Goal: Transaction & Acquisition: Book appointment/travel/reservation

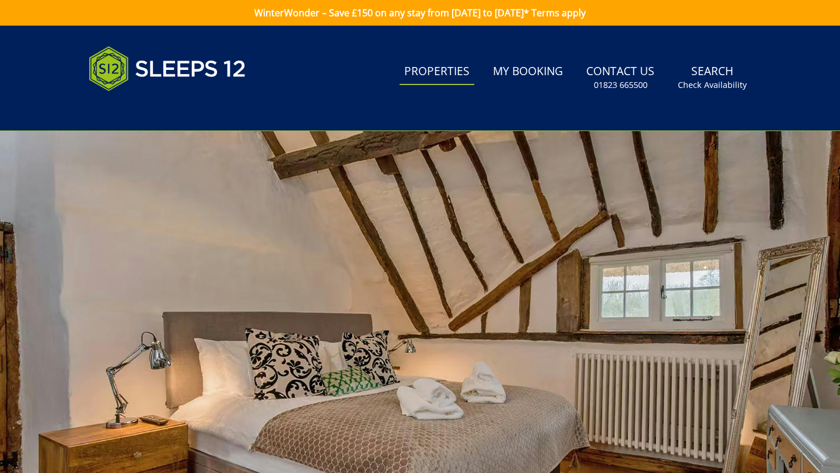
click at [437, 76] on link "Properties" at bounding box center [436, 72] width 75 height 26
select select "12"
select select "6"
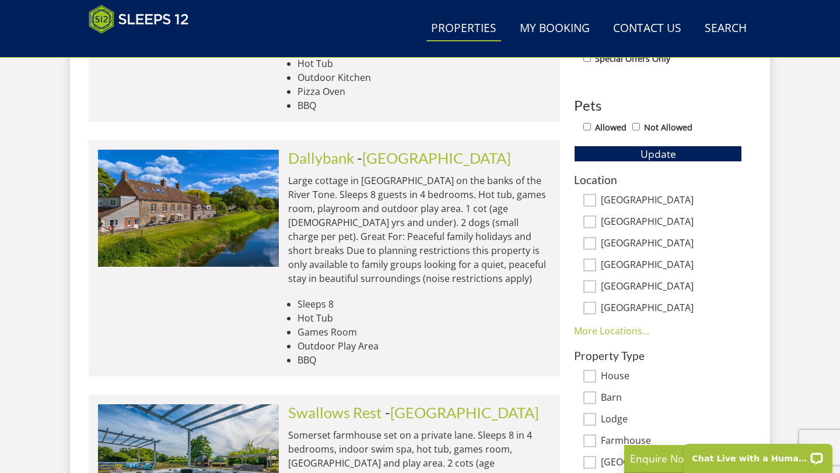
scroll to position [649, 0]
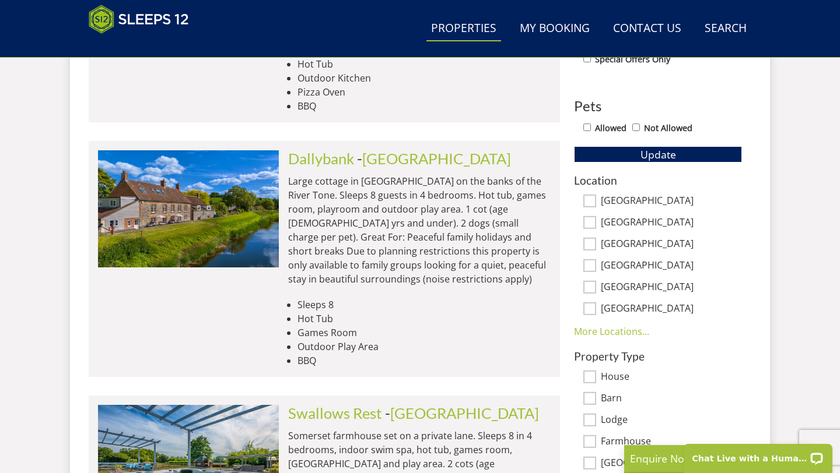
click at [589, 220] on input "[GEOGRAPHIC_DATA]" at bounding box center [589, 222] width 13 height 13
checkbox input "true"
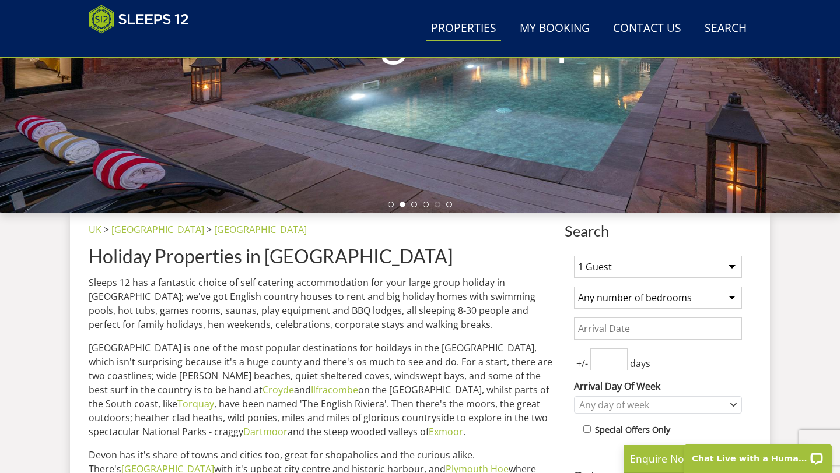
scroll to position [276, 0]
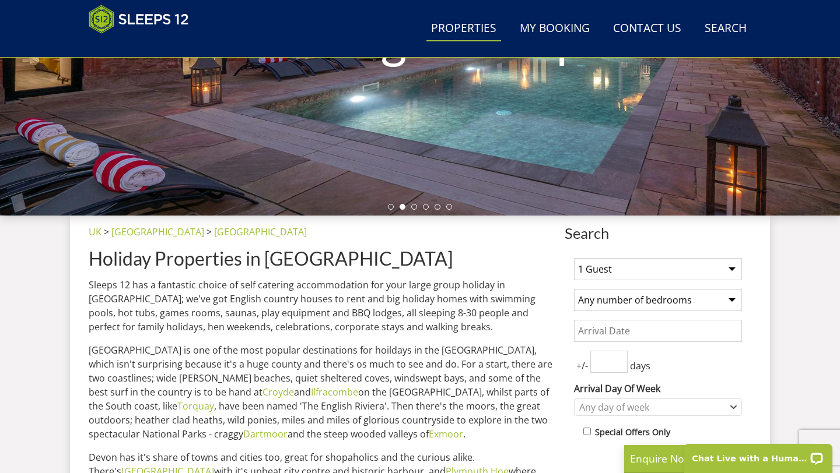
click at [731, 271] on select "1 Guest 2 Guests 3 Guests 4 Guests 5 Guests 6 Guests 7 Guests 8 Guests 9 Guests…" at bounding box center [658, 269] width 168 height 22
select select "12"
click at [574, 258] on select "1 Guest 2 Guests 3 Guests 4 Guests 5 Guests 6 Guests 7 Guests 8 Guests 9 Guests…" at bounding box center [658, 269] width 168 height 22
click at [727, 303] on select "Any number of bedrooms 4 Bedrooms 5 Bedrooms 6 Bedrooms 7 Bedrooms 8 Bedrooms 9…" at bounding box center [658, 300] width 168 height 22
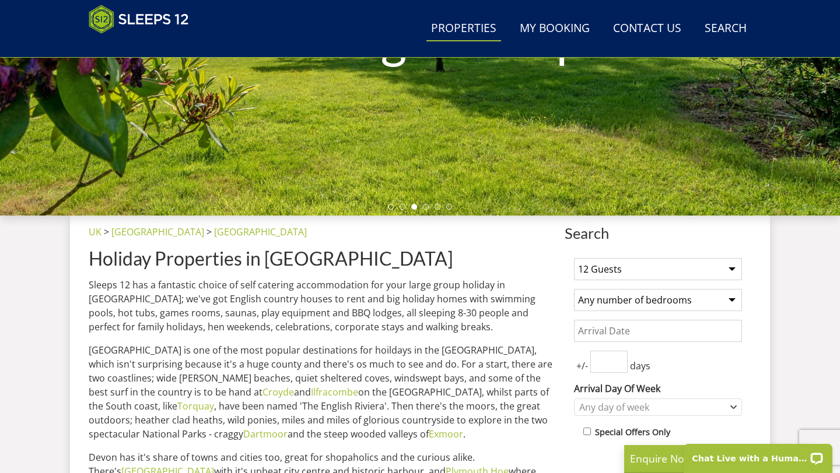
select select "6"
click at [574, 289] on select "Any number of bedrooms 4 Bedrooms 5 Bedrooms 6 Bedrooms 7 Bedrooms 8 Bedrooms 9…" at bounding box center [658, 300] width 168 height 22
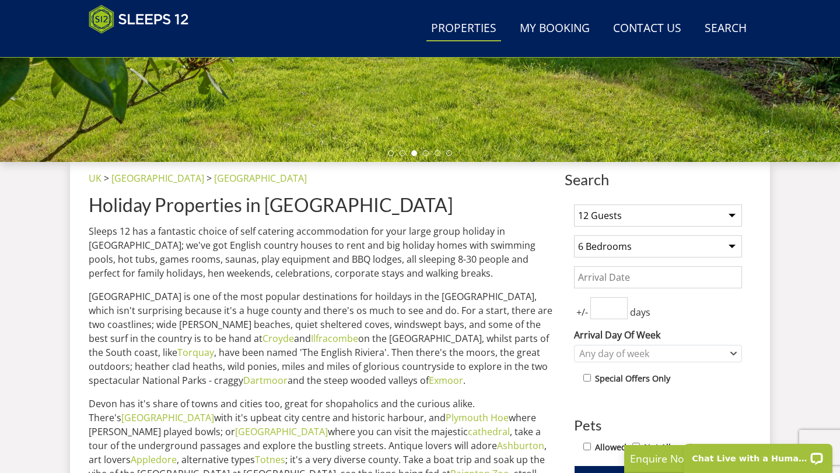
scroll to position [336, 0]
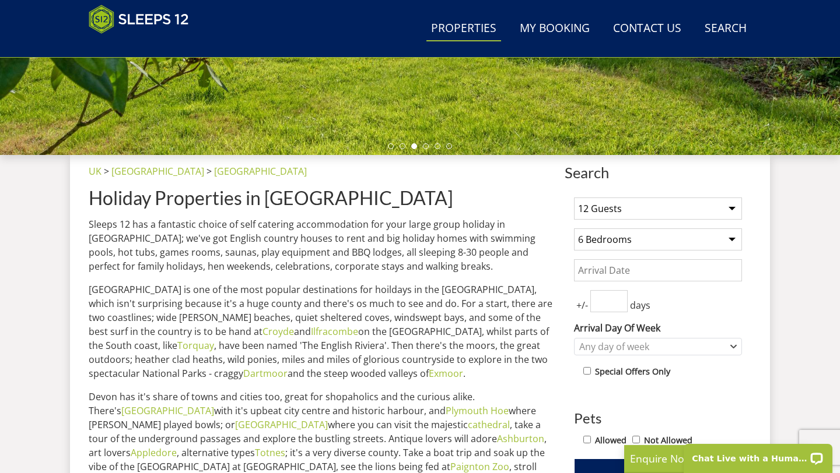
click at [583, 271] on input "Date" at bounding box center [658, 270] width 168 height 22
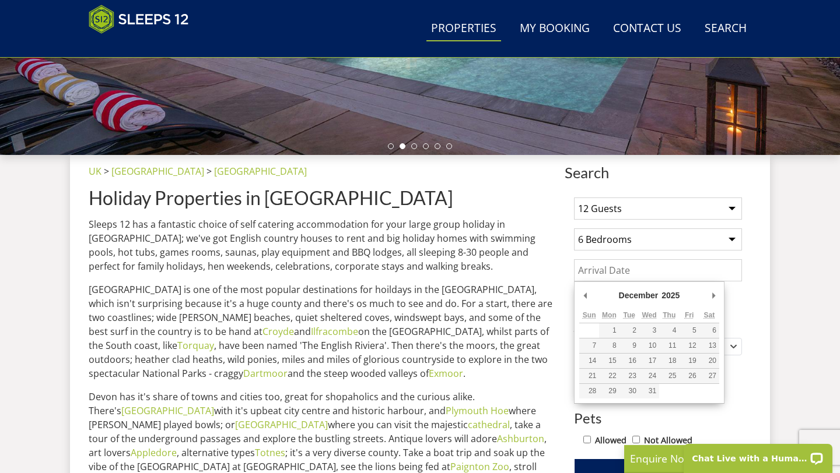
click at [673, 271] on input "Date" at bounding box center [658, 270] width 168 height 22
type input "[DATE]"
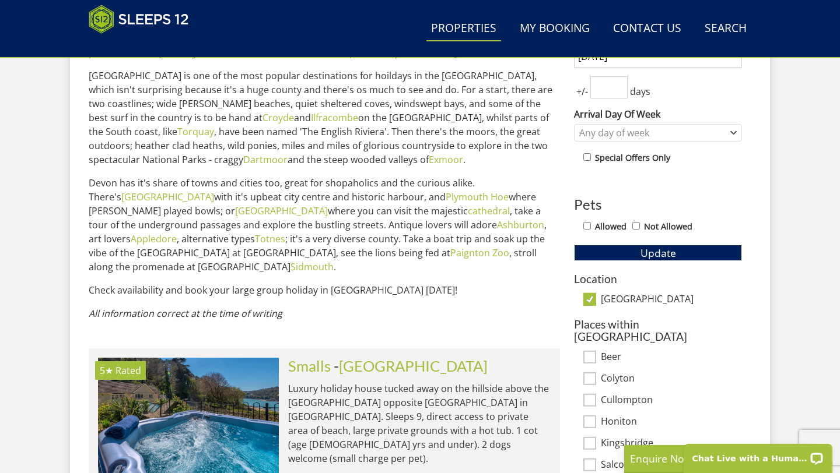
scroll to position [561, 0]
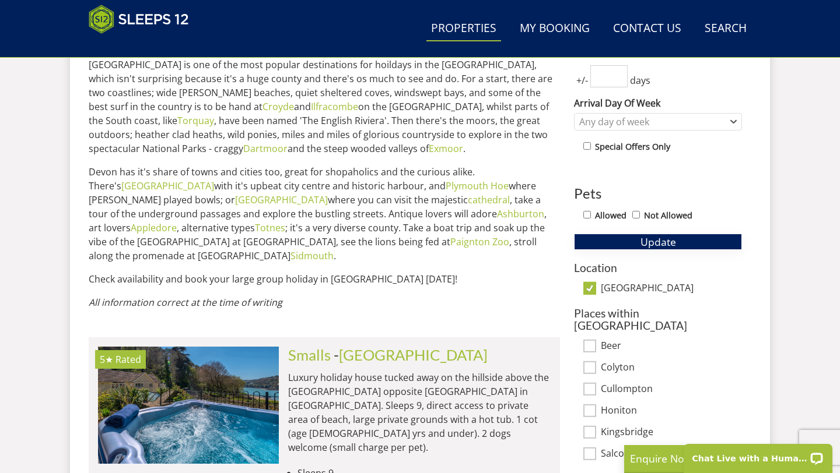
click at [644, 239] on span "Update" at bounding box center [658, 242] width 36 height 14
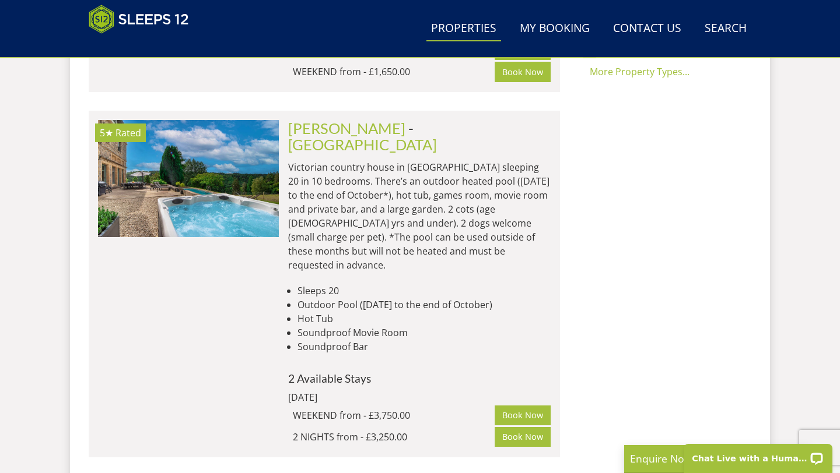
scroll to position [1138, 0]
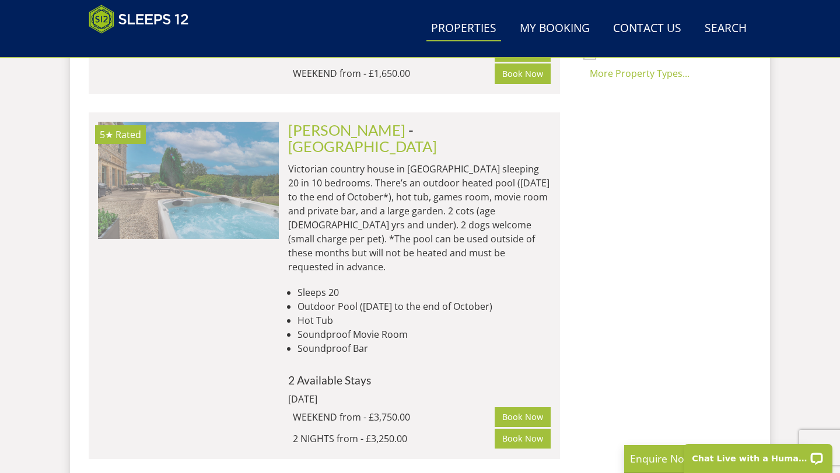
click at [202, 122] on img at bounding box center [188, 180] width 181 height 117
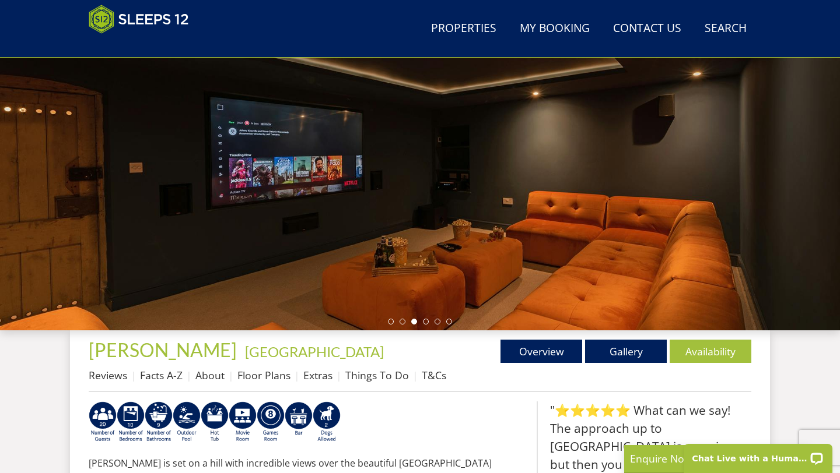
scroll to position [160, 0]
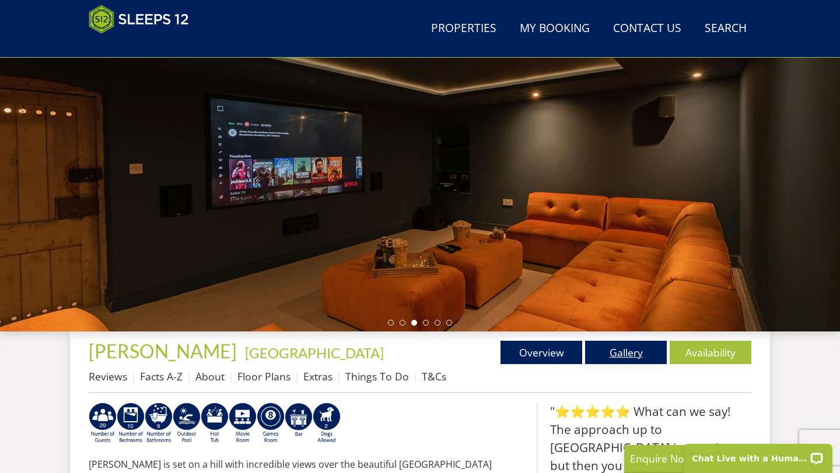
click at [616, 358] on link "Gallery" at bounding box center [626, 352] width 82 height 23
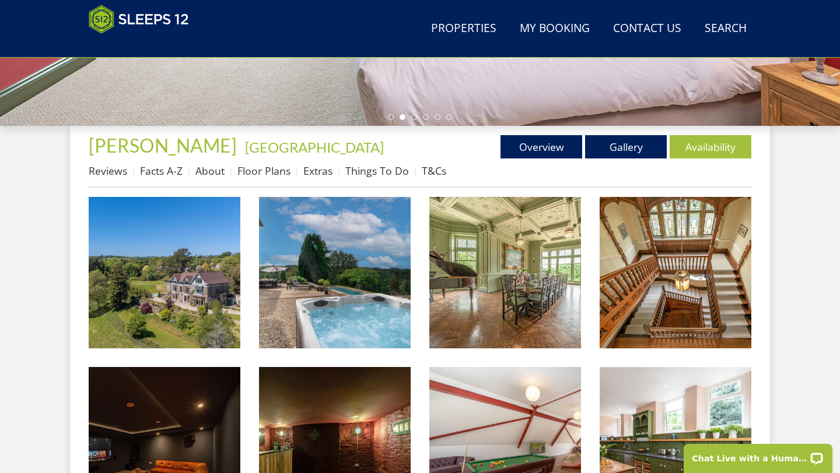
scroll to position [367, 0]
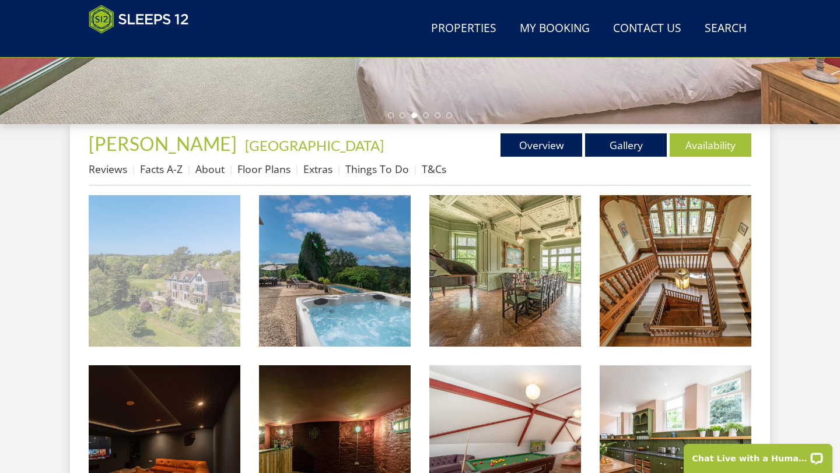
click at [150, 291] on img at bounding box center [165, 271] width 152 height 152
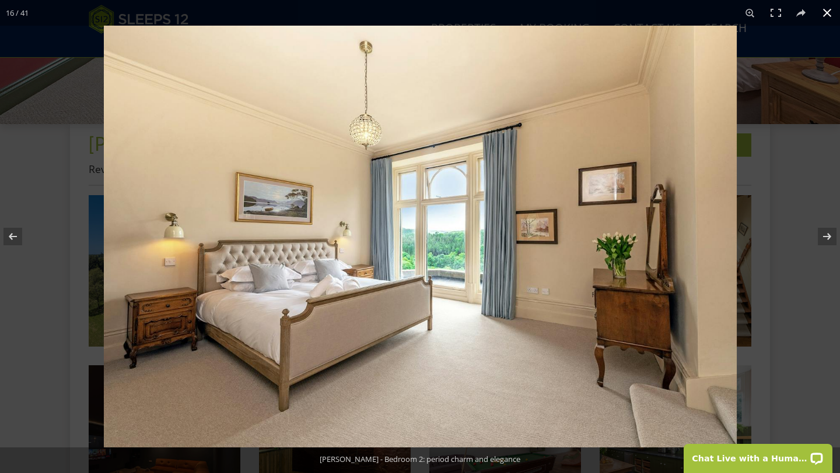
click at [829, 12] on button at bounding box center [827, 13] width 26 height 26
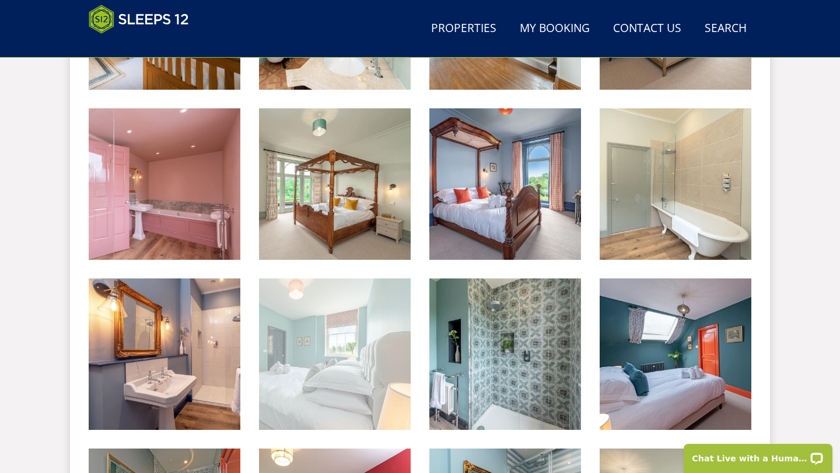
scroll to position [1136, 0]
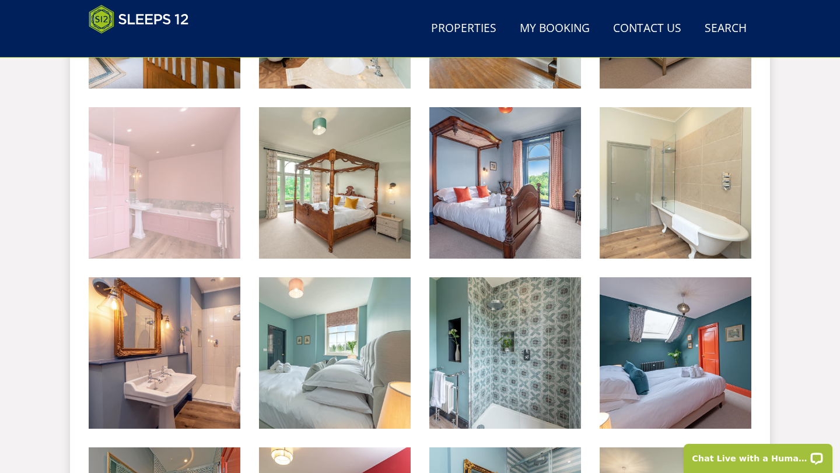
click at [202, 212] on img at bounding box center [165, 183] width 152 height 152
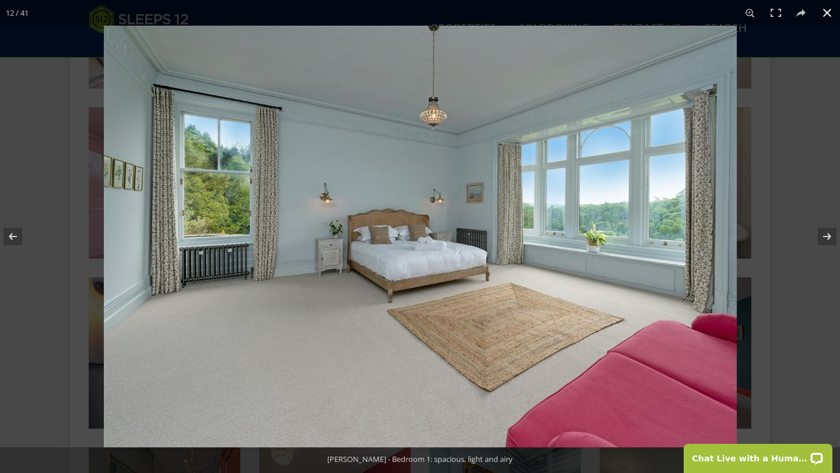
click at [827, 13] on button at bounding box center [827, 13] width 26 height 26
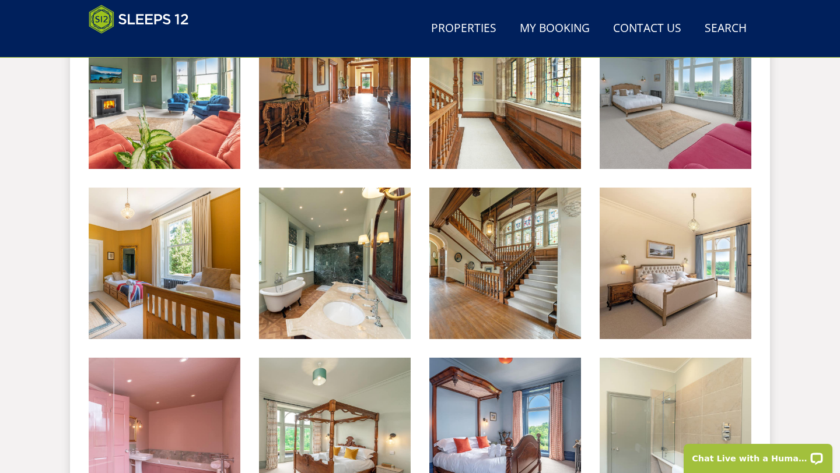
scroll to position [868, 0]
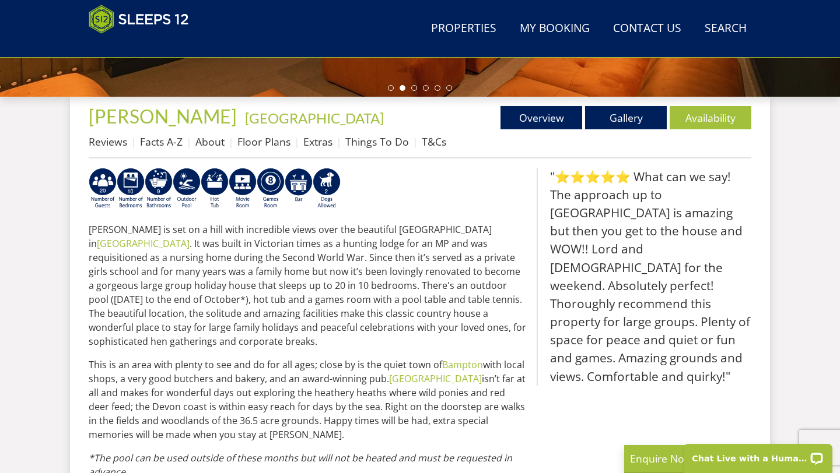
scroll to position [394, 0]
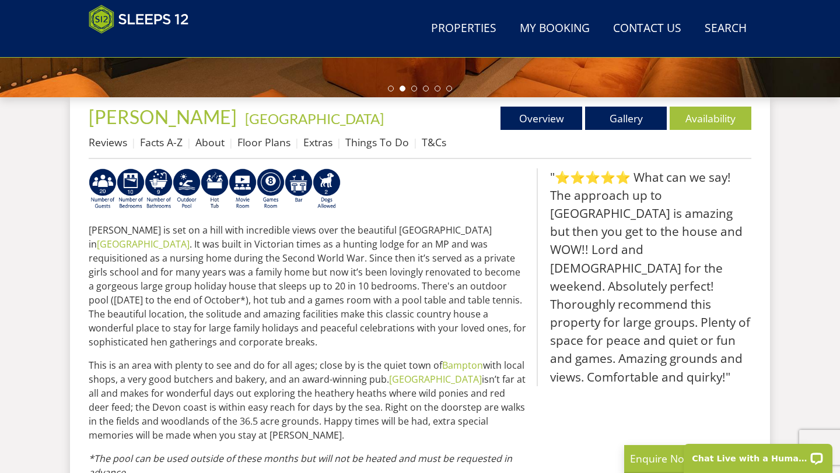
scroll to position [1138, 0]
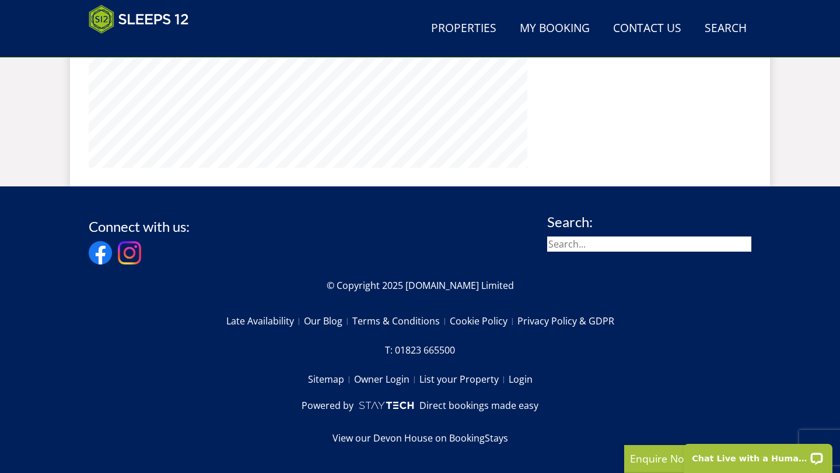
select select "12"
select select "6"
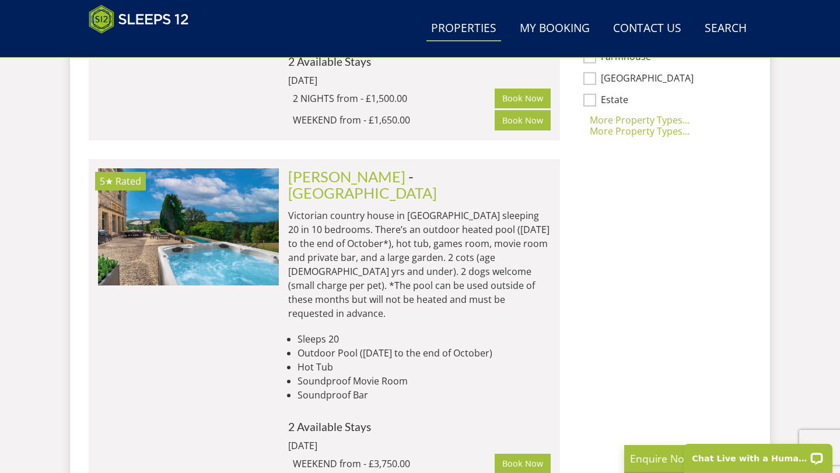
scroll to position [1091, 0]
click at [530, 455] on link "Book Now" at bounding box center [522, 465] width 56 height 20
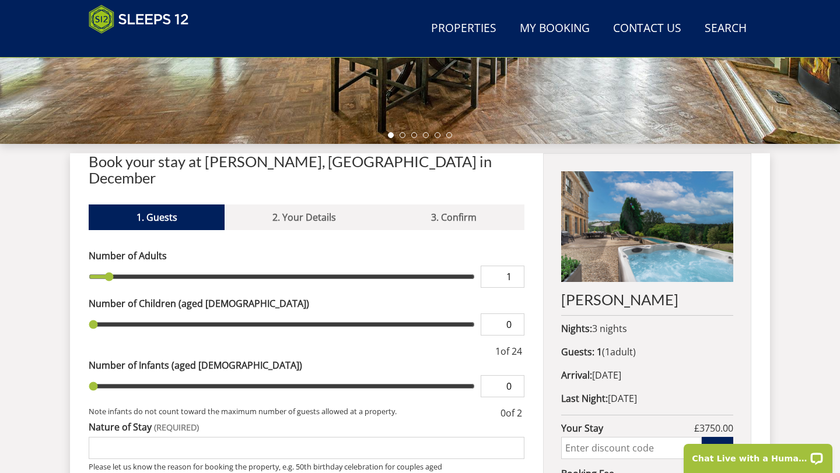
scroll to position [350, 0]
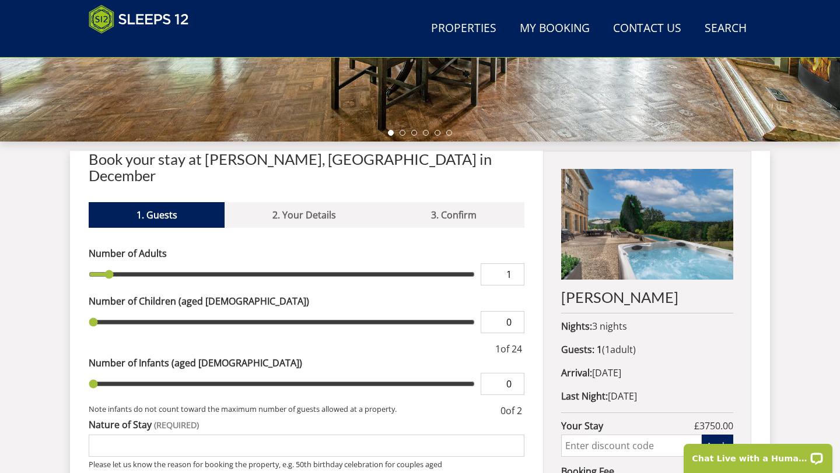
click at [504, 264] on input "1" at bounding box center [502, 275] width 44 height 22
type input "11"
type input "1"
click at [515, 311] on input "1" at bounding box center [502, 322] width 44 height 22
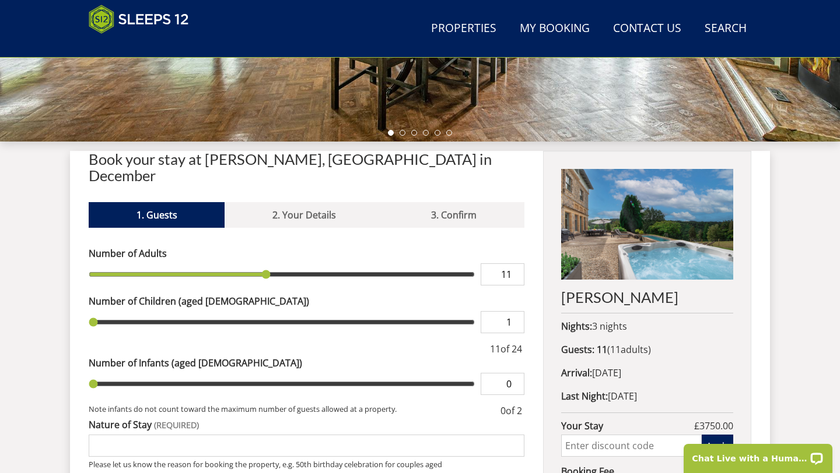
type input "1"
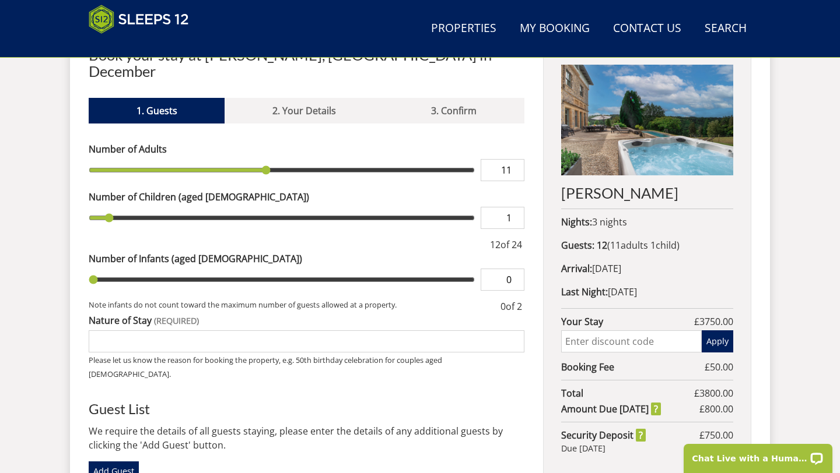
scroll to position [457, 0]
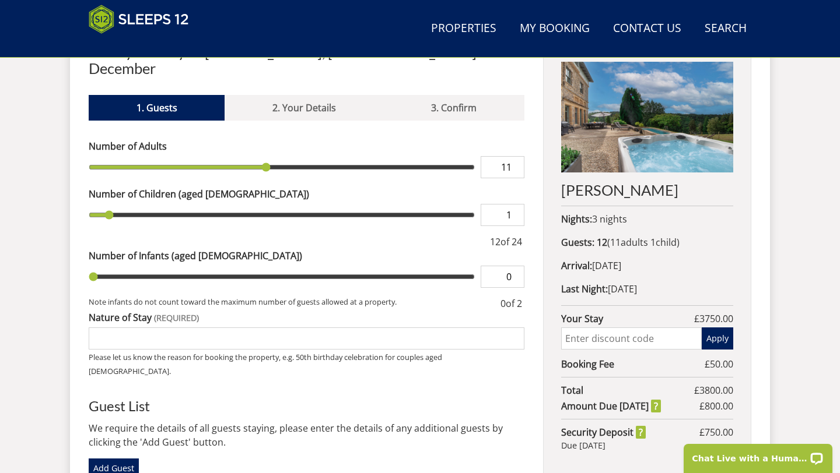
click at [269, 328] on input "Nature of Stay" at bounding box center [307, 339] width 436 height 22
type input "multi generational family get together - ages [DEMOGRAPHIC_DATA]"
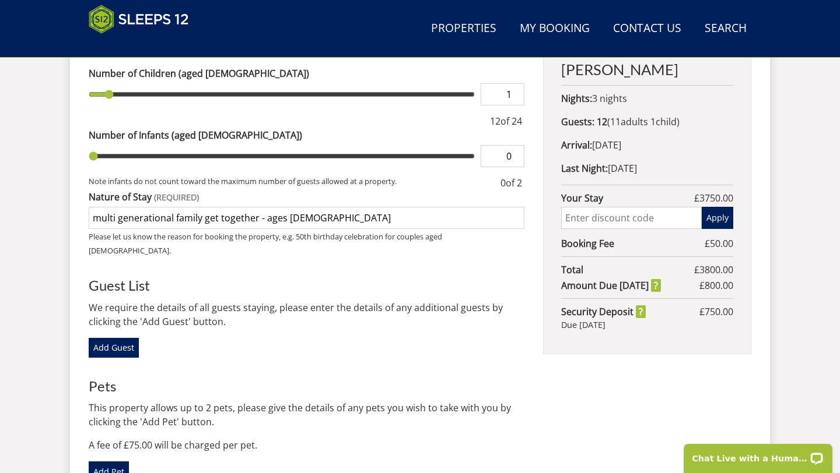
scroll to position [576, 0]
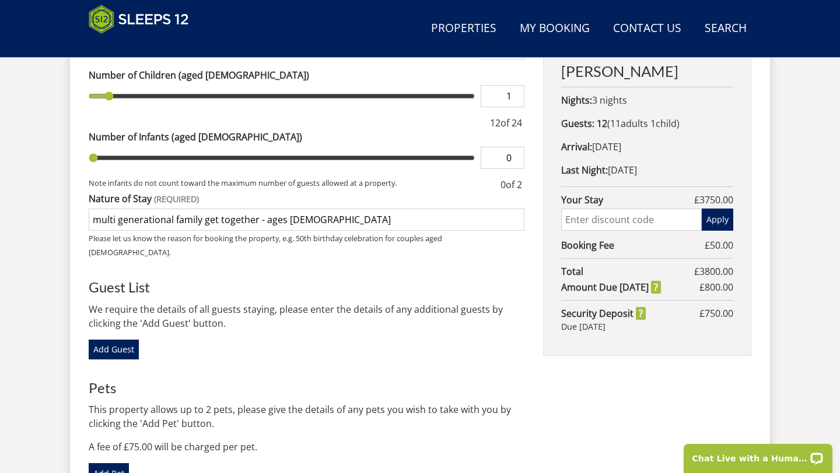
click at [584, 220] on input "text" at bounding box center [631, 220] width 141 height 22
type input "WinterWonder"
click at [721, 219] on button "Apply" at bounding box center [716, 220] width 31 height 22
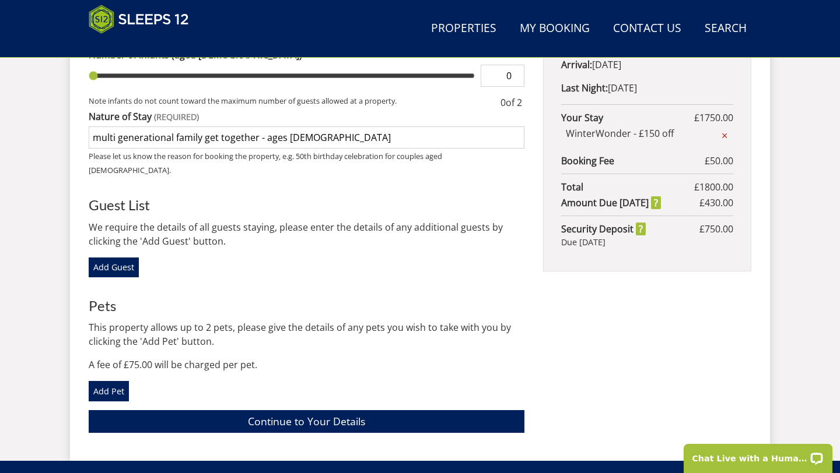
scroll to position [665, 0]
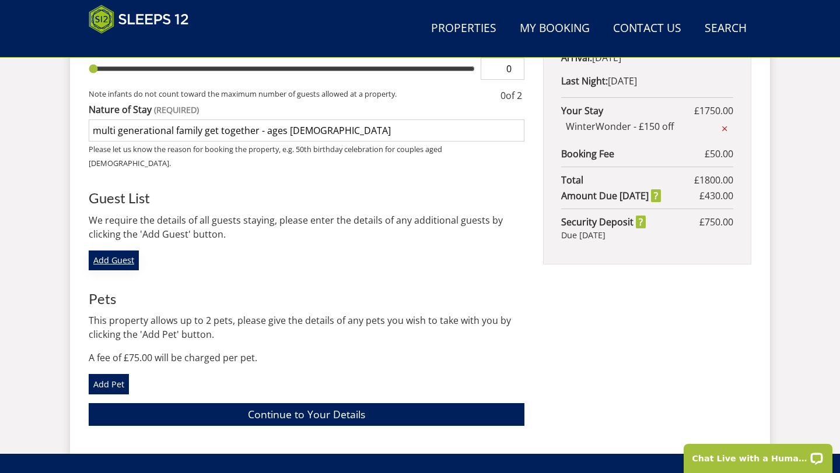
click at [114, 251] on link "Add Guest" at bounding box center [114, 261] width 50 height 20
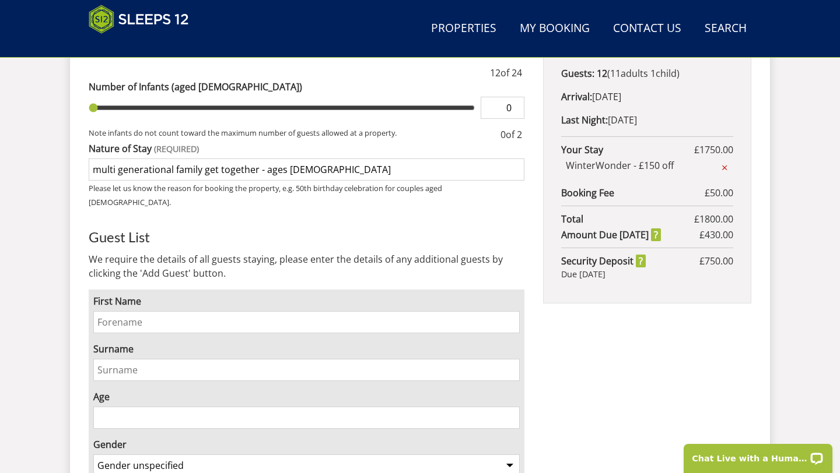
scroll to position [627, 0]
click at [167, 311] on input "First Name" at bounding box center [306, 322] width 426 height 22
type input "[PERSON_NAME]"
type input "scattergood"
click at [169, 406] on input "Age" at bounding box center [306, 417] width 426 height 22
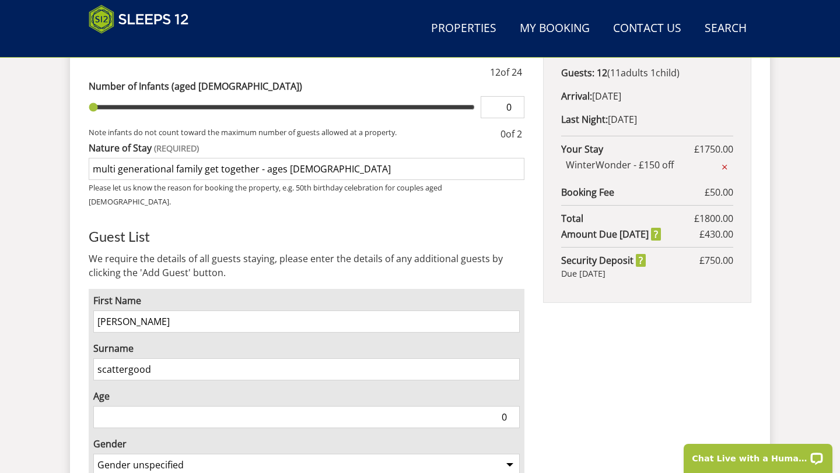
click at [512, 406] on input "0" at bounding box center [306, 417] width 426 height 22
click at [514, 406] on input "1" at bounding box center [306, 417] width 426 height 22
type input "0"
click at [511, 406] on input "0" at bounding box center [306, 417] width 426 height 22
drag, startPoint x: 498, startPoint y: 385, endPoint x: 506, endPoint y: 385, distance: 8.2
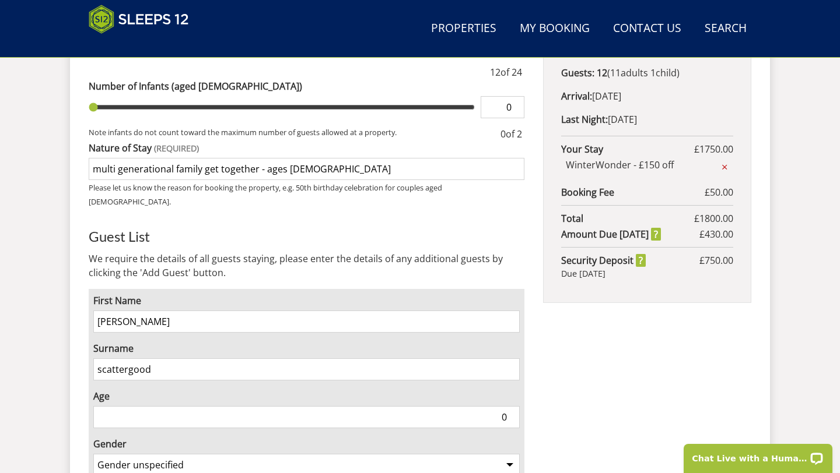
click at [498, 406] on input "0" at bounding box center [306, 417] width 426 height 22
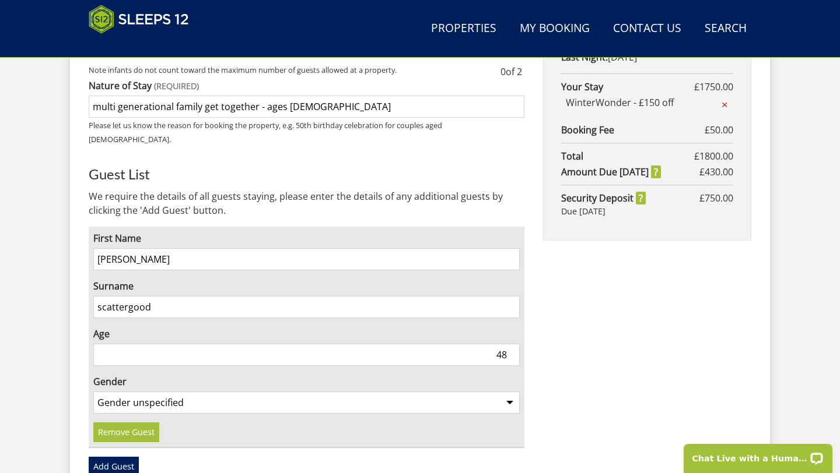
scroll to position [693, 0]
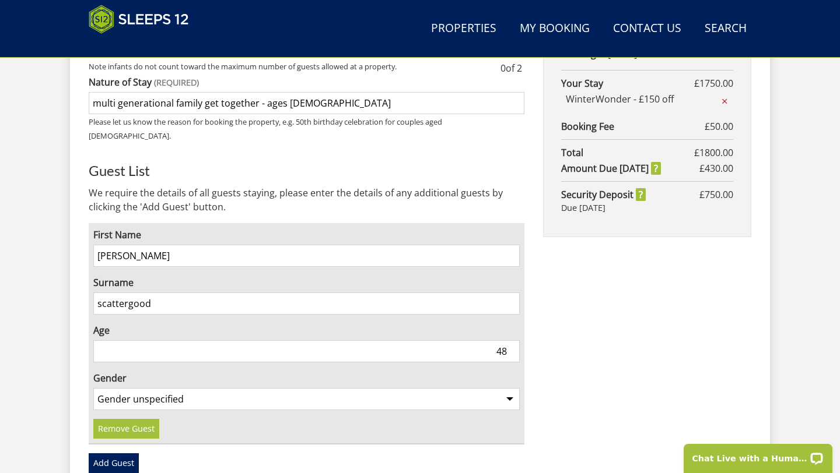
type input "48"
click at [475, 388] on select "Gender unspecified Gender [DEMOGRAPHIC_DATA] Gender [DEMOGRAPHIC_DATA]" at bounding box center [306, 399] width 426 height 22
select select "gender_[DEMOGRAPHIC_DATA]"
click at [93, 388] on select "Gender unspecified Gender [DEMOGRAPHIC_DATA] Gender [DEMOGRAPHIC_DATA]" at bounding box center [306, 399] width 426 height 22
click at [125, 454] on link "Add Guest" at bounding box center [114, 464] width 50 height 20
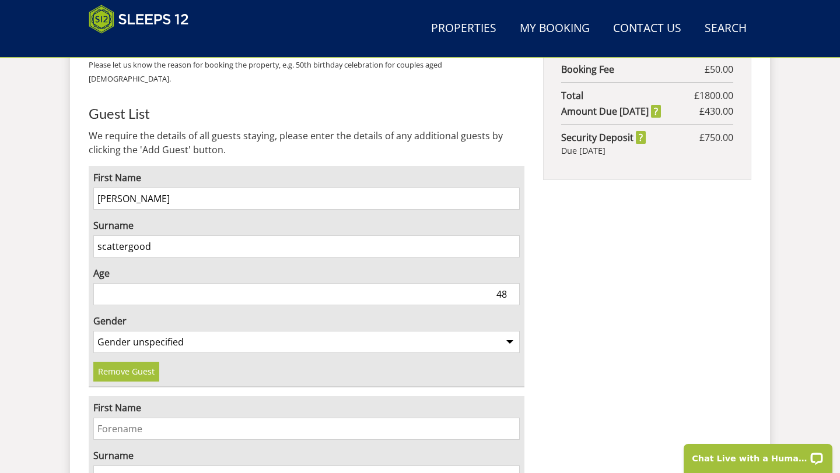
scroll to position [749, 0]
click at [130, 419] on input "First Name" at bounding box center [306, 430] width 426 height 22
type input "[PERSON_NAME]"
type input "Scattergood"
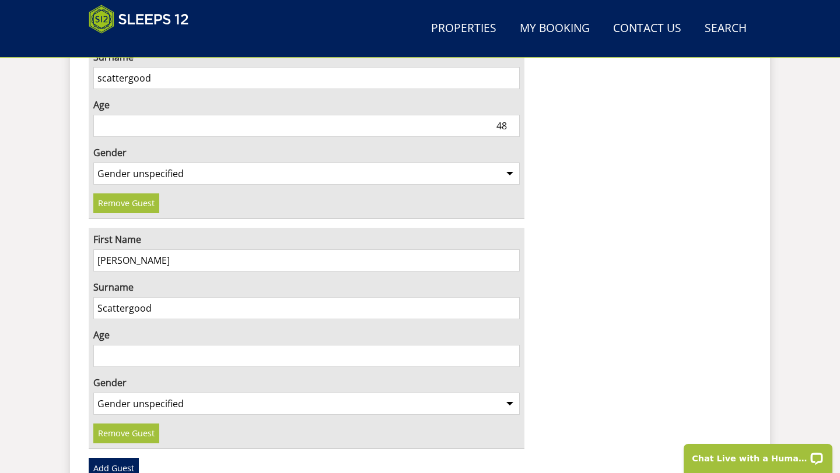
scroll to position [919, 0]
click at [118, 458] on link "Add Guest" at bounding box center [114, 468] width 50 height 20
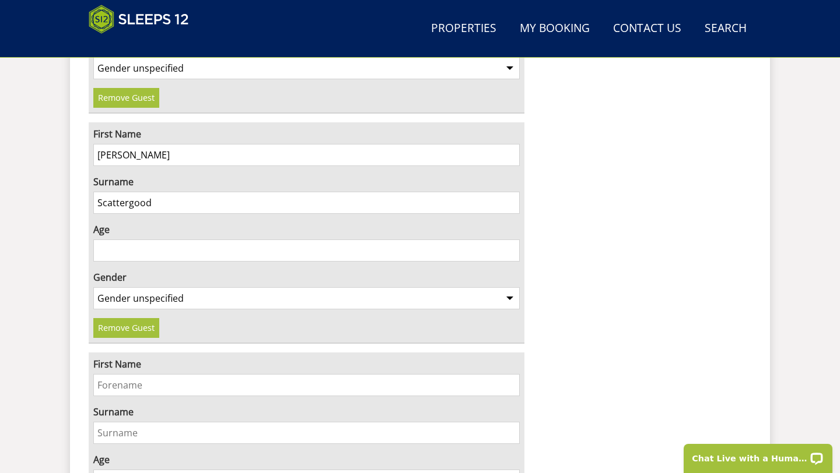
scroll to position [1034, 0]
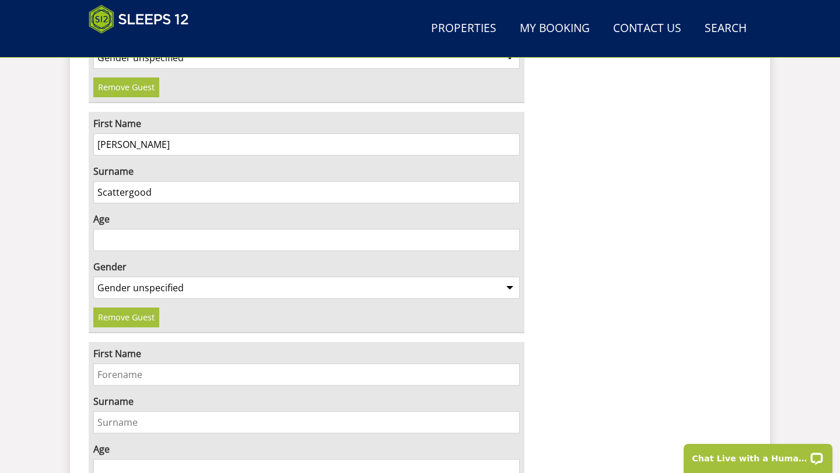
click at [128, 364] on input "First Name" at bounding box center [306, 375] width 426 height 22
type input "[PERSON_NAME]"
type input "Westlake"
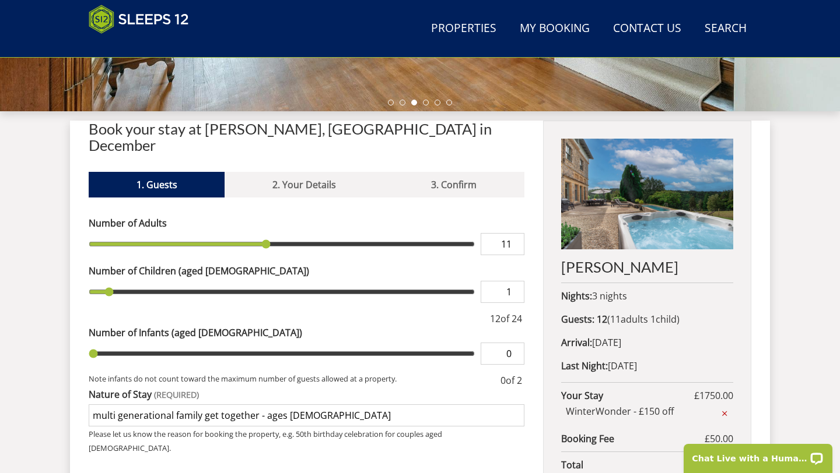
scroll to position [429, 0]
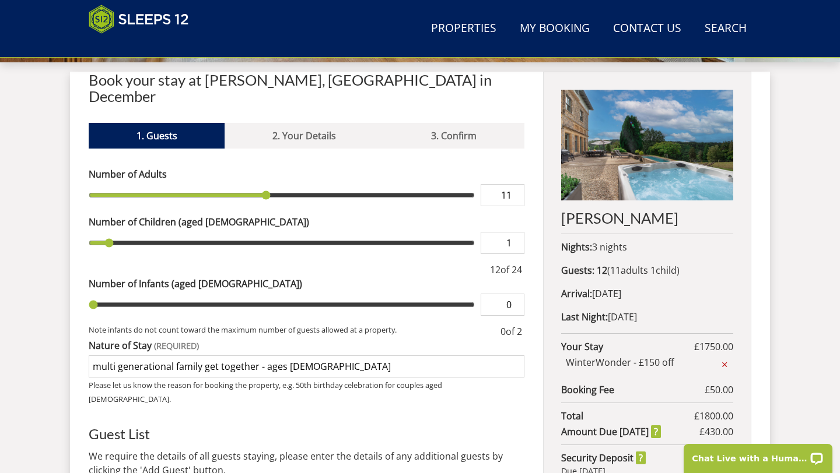
select select "12"
select select "6"
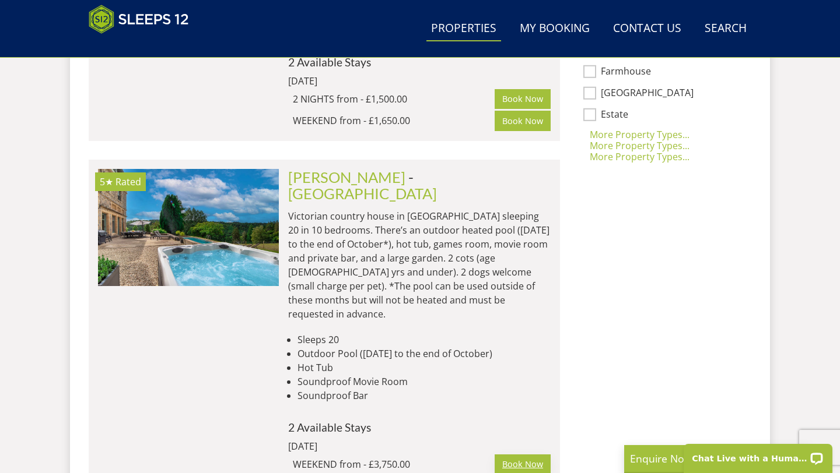
click at [521, 455] on link "Book Now" at bounding box center [522, 465] width 56 height 20
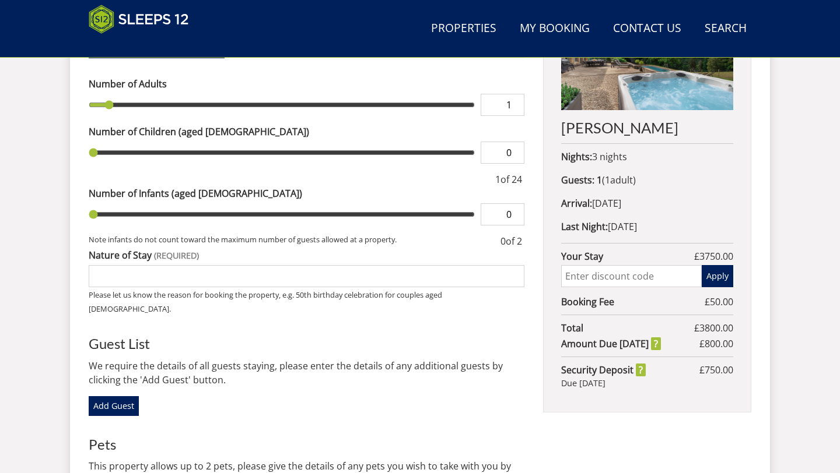
scroll to position [501, 0]
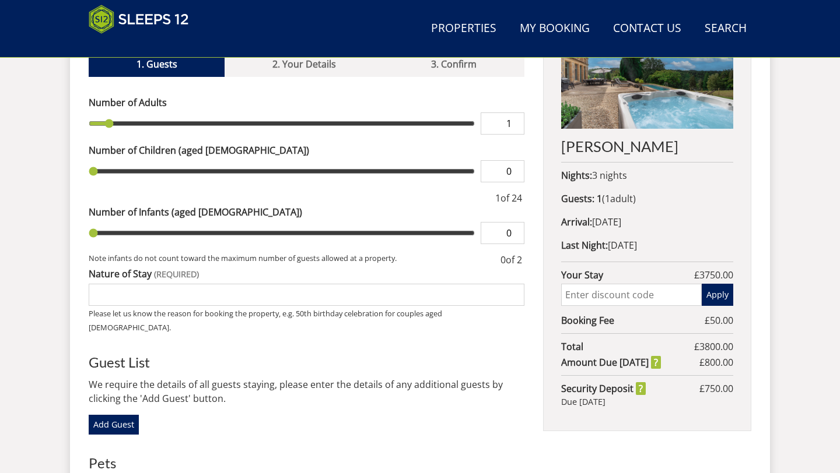
click at [504, 113] on input "1" at bounding box center [502, 124] width 44 height 22
type input "11"
click at [503, 160] on input "0" at bounding box center [502, 171] width 44 height 22
type input "1"
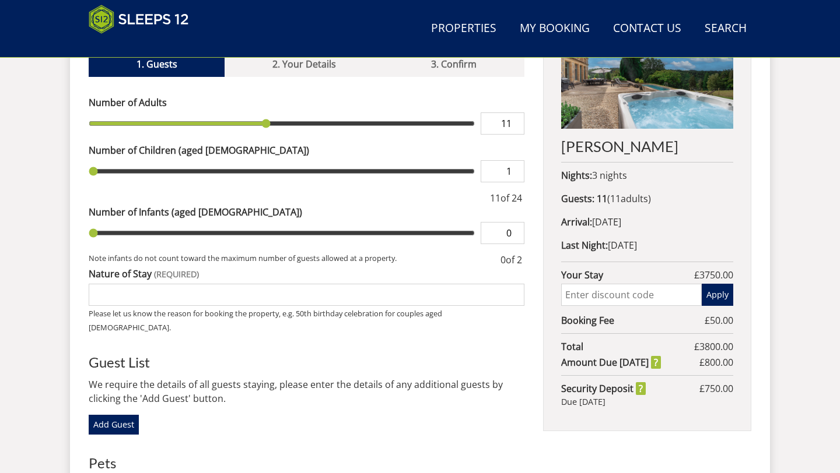
click at [515, 160] on input "1" at bounding box center [502, 171] width 44 height 22
type input "1"
click at [376, 284] on input "Nature of Stay" at bounding box center [307, 295] width 436 height 22
type input "multi generational family get together - ages [DEMOGRAPHIC_DATA]"
click at [619, 297] on input "text" at bounding box center [631, 295] width 141 height 22
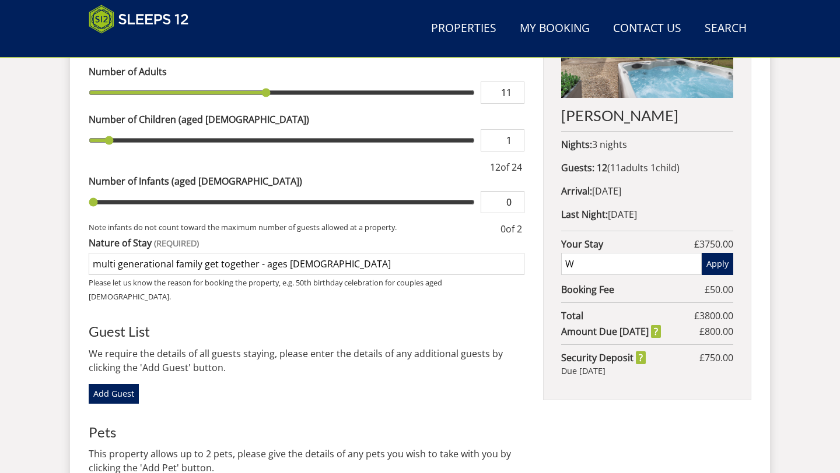
scroll to position [532, 0]
type input "WinterWonder"
click at [723, 266] on button "Apply" at bounding box center [716, 263] width 31 height 22
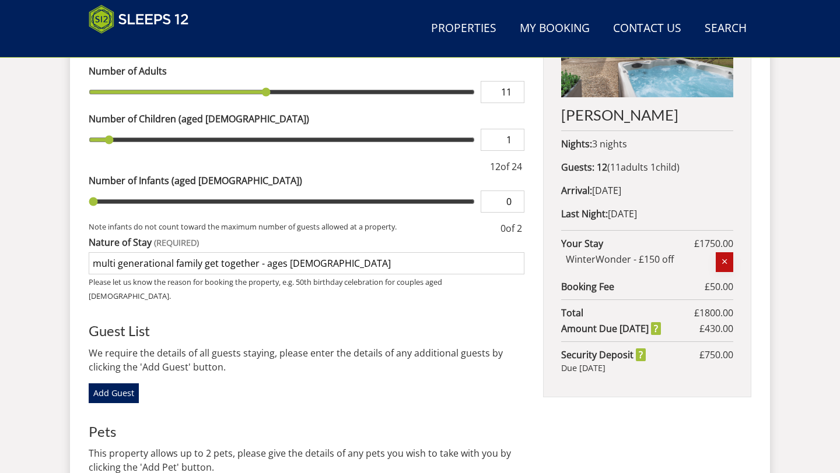
click at [723, 266] on icon "button" at bounding box center [724, 262] width 8 height 11
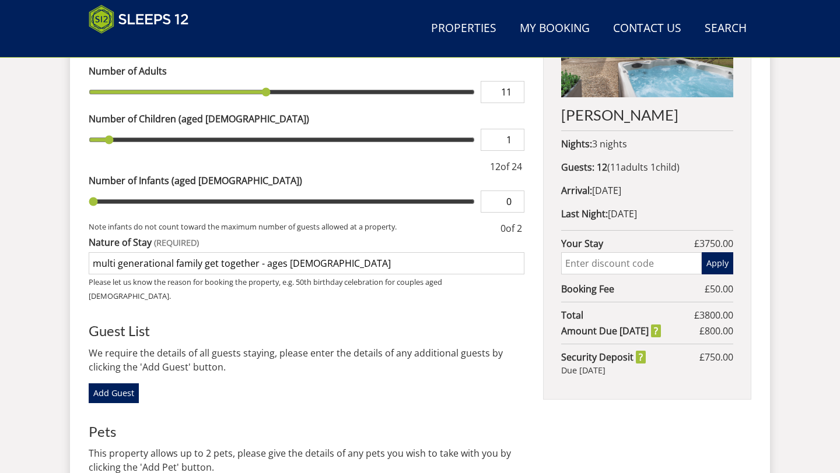
click at [663, 262] on input "text" at bounding box center [631, 263] width 141 height 22
type input "WinterWonder"
click at [720, 258] on button "Apply" at bounding box center [716, 263] width 31 height 22
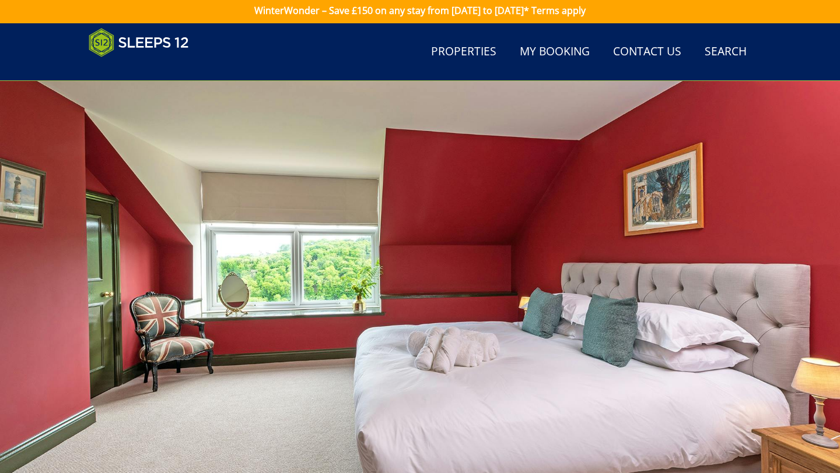
scroll to position [0, 0]
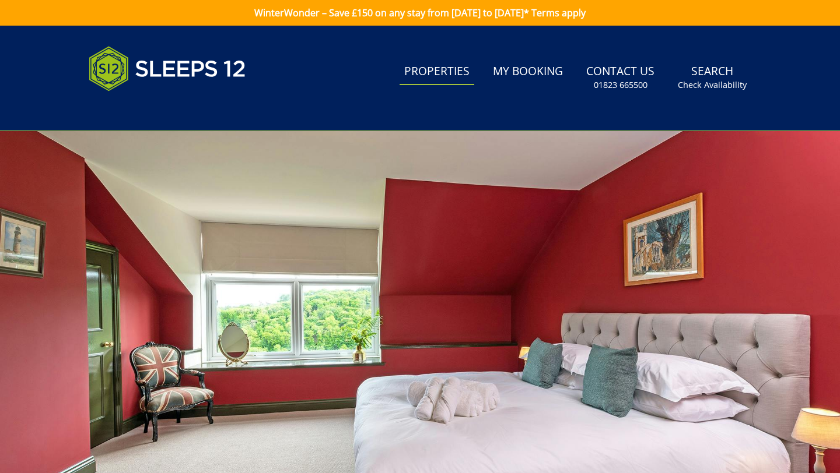
click at [448, 71] on link "Properties" at bounding box center [436, 72] width 75 height 26
select select "12"
select select "6"
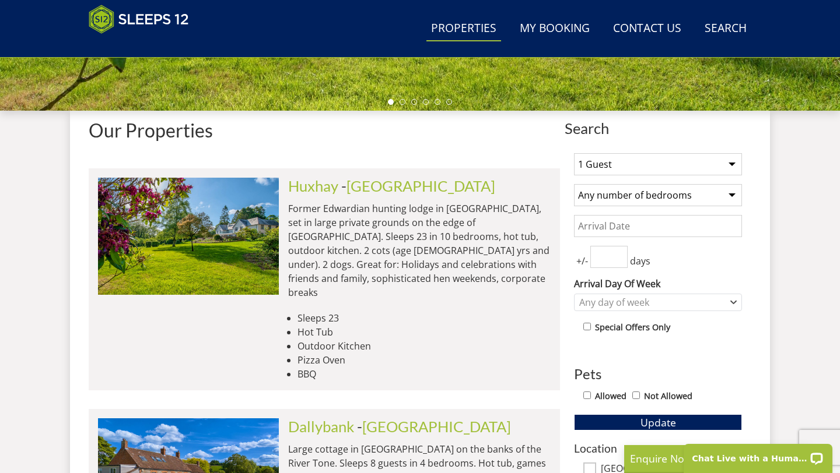
scroll to position [385, 0]
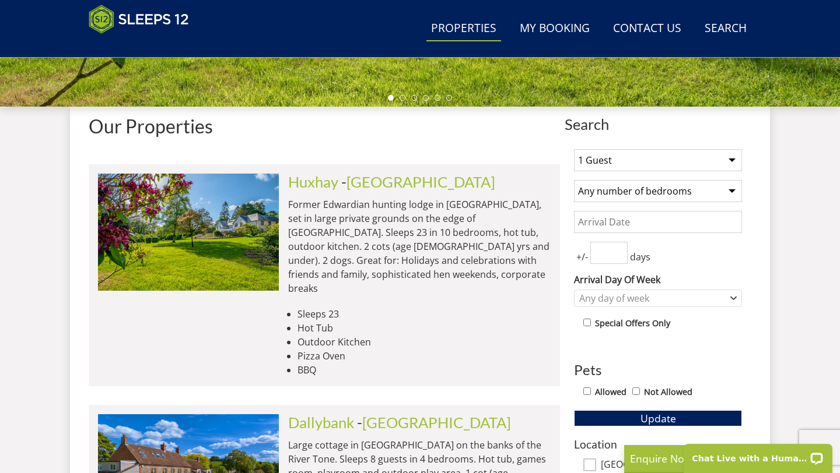
click at [731, 160] on select "1 Guest 2 Guests 3 Guests 4 Guests 5 Guests 6 Guests 7 Guests 8 Guests 9 Guests…" at bounding box center [658, 160] width 168 height 22
select select "12"
click at [574, 149] on select "1 Guest 2 Guests 3 Guests 4 Guests 5 Guests 6 Guests 7 Guests 8 Guests 9 Guests…" at bounding box center [658, 160] width 168 height 22
click at [694, 195] on select "Any number of bedrooms 1 Bedroom 2 Bedrooms 3 Bedrooms 4 Bedrooms 5 Bedrooms 6 …" at bounding box center [658, 191] width 168 height 22
select select "6"
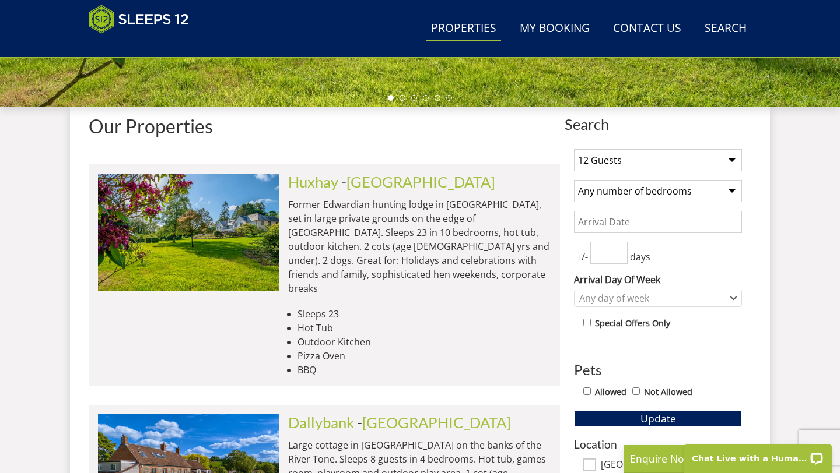
click at [574, 180] on select "Any number of bedrooms 1 Bedroom 2 Bedrooms 3 Bedrooms 4 Bedrooms 5 Bedrooms 6 …" at bounding box center [658, 191] width 168 height 22
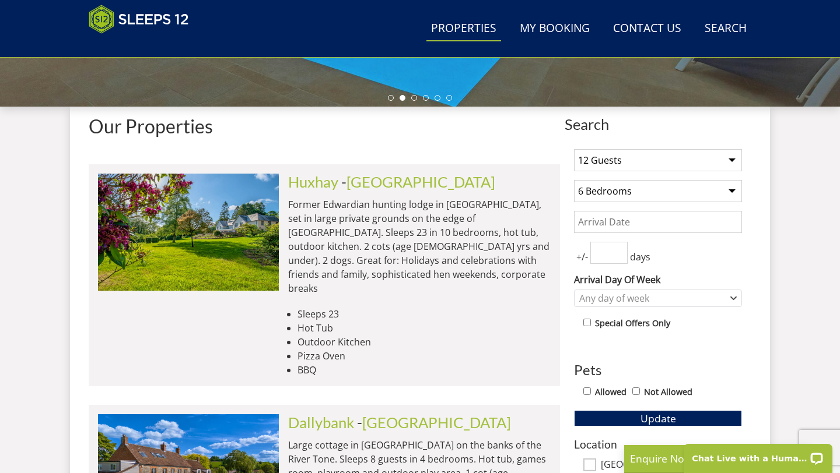
click at [626, 227] on input "Date" at bounding box center [658, 222] width 168 height 22
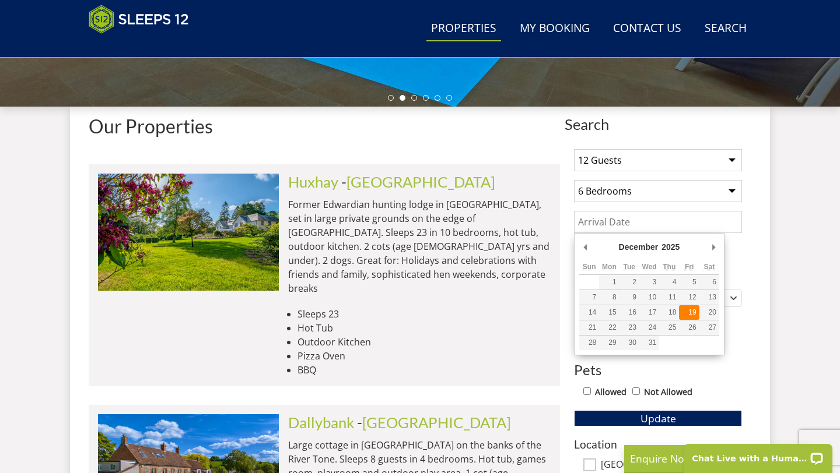
type input "[DATE]"
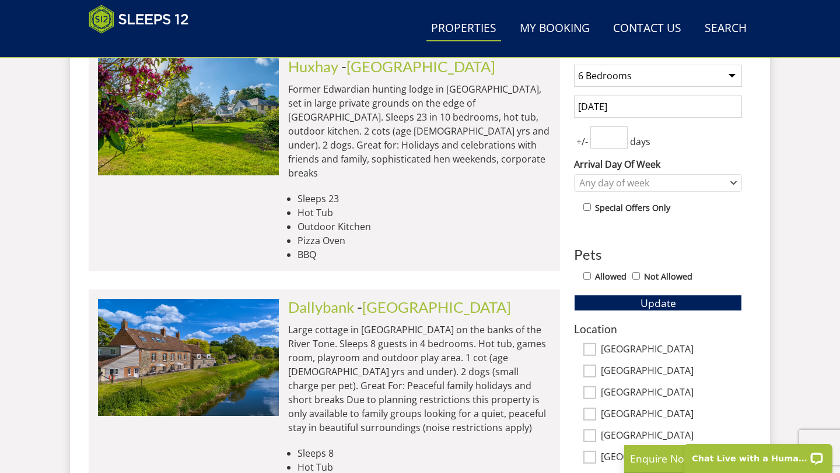
scroll to position [505, 0]
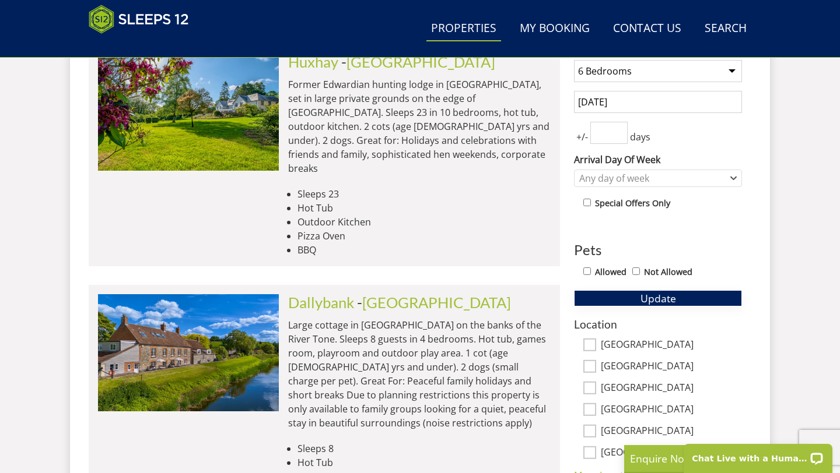
click at [665, 298] on span "Update" at bounding box center [658, 299] width 36 height 14
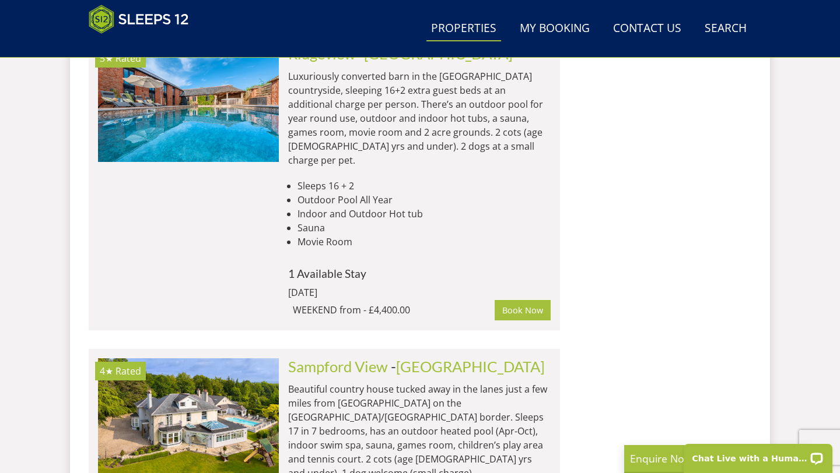
scroll to position [2808, 0]
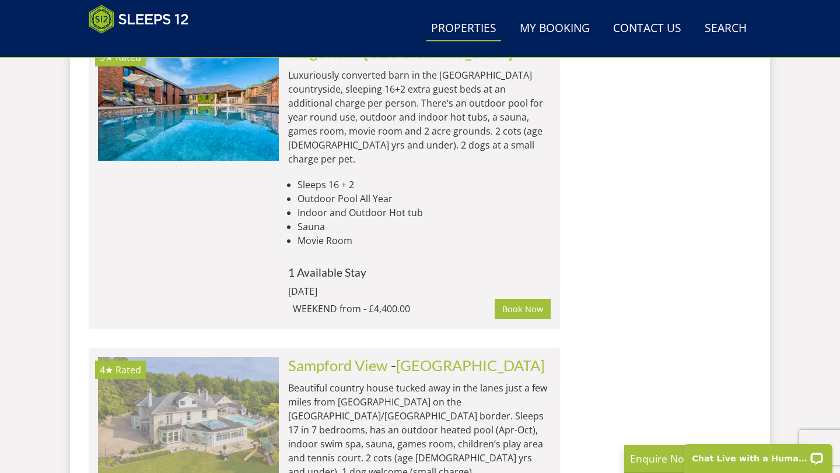
click at [189, 357] on img at bounding box center [188, 415] width 181 height 117
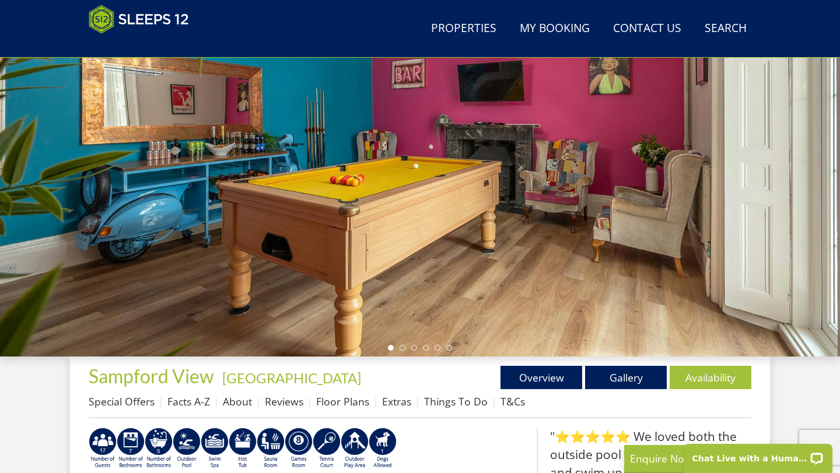
scroll to position [136, 0]
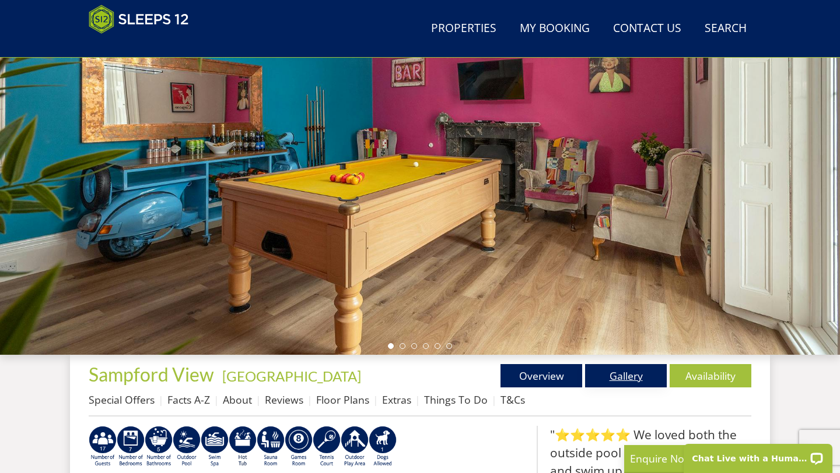
click at [628, 378] on link "Gallery" at bounding box center [626, 375] width 82 height 23
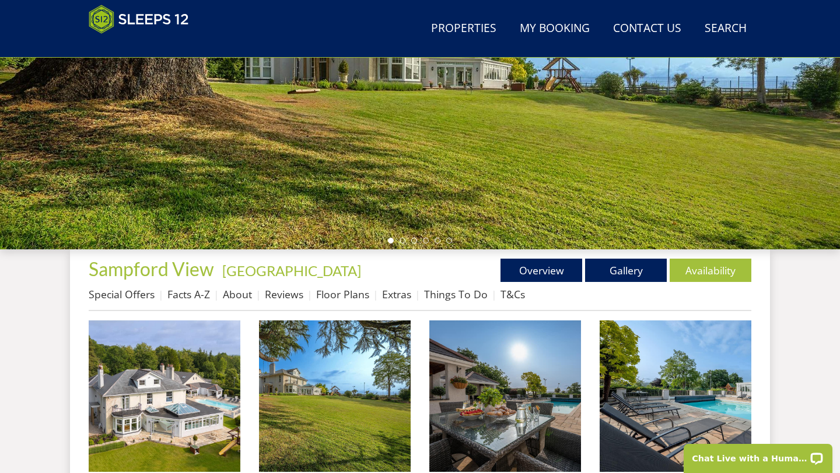
scroll to position [252, 0]
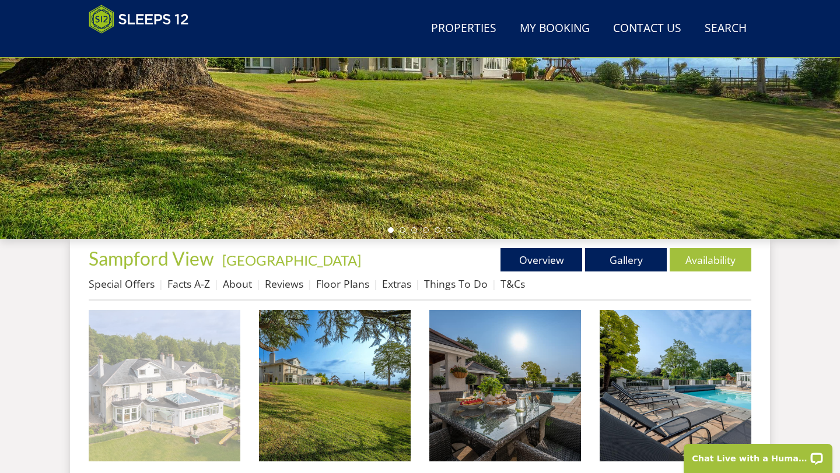
click at [185, 392] on img at bounding box center [165, 386] width 152 height 152
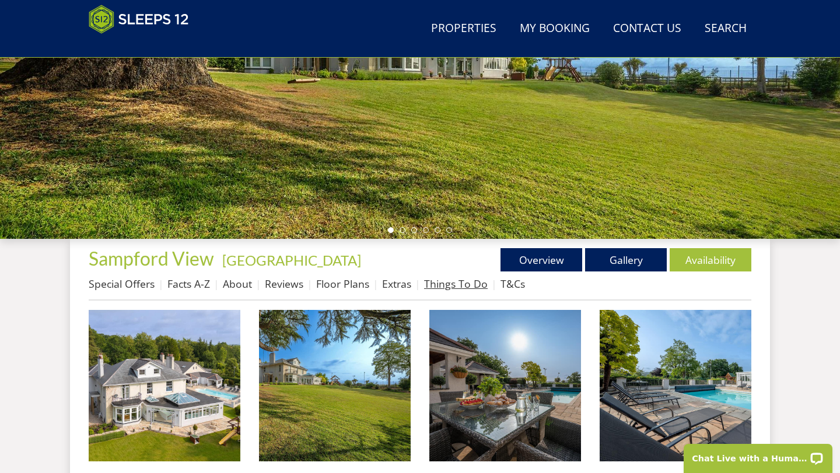
click at [463, 285] on link "Things To Do" at bounding box center [456, 284] width 64 height 14
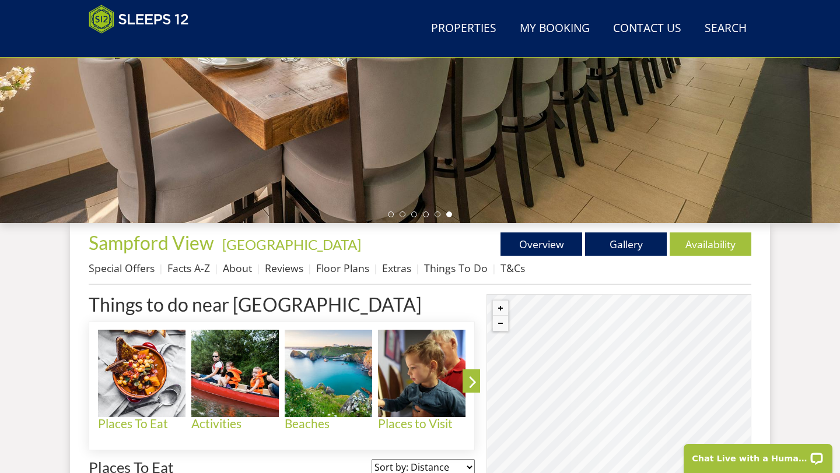
scroll to position [267, 0]
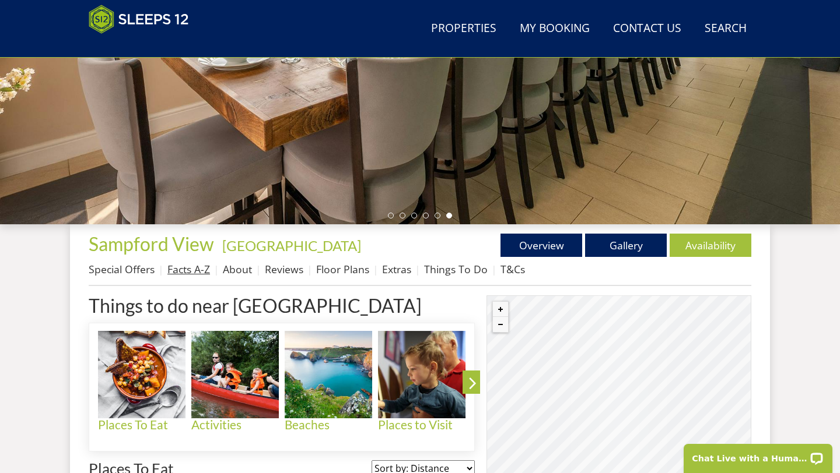
click at [188, 274] on link "Facts A-Z" at bounding box center [188, 269] width 43 height 14
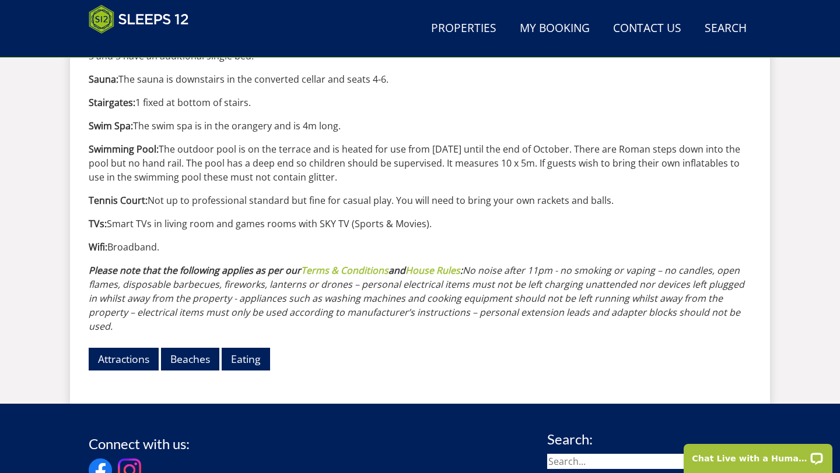
scroll to position [1338, 0]
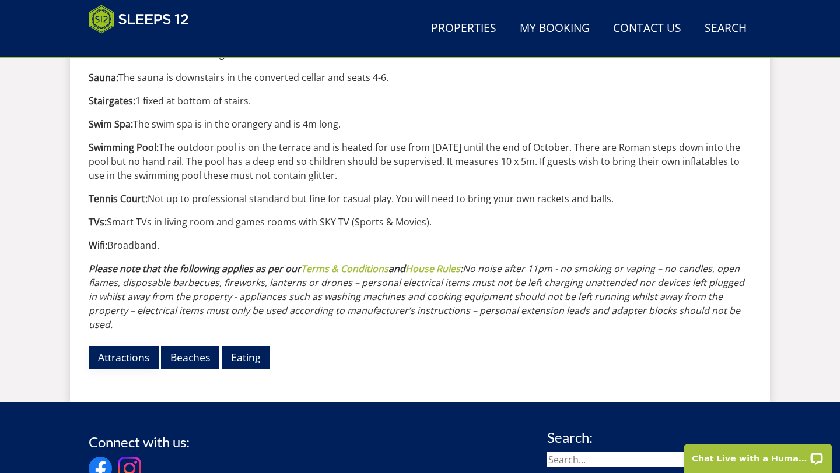
click at [122, 346] on link "Attractions" at bounding box center [124, 357] width 70 height 23
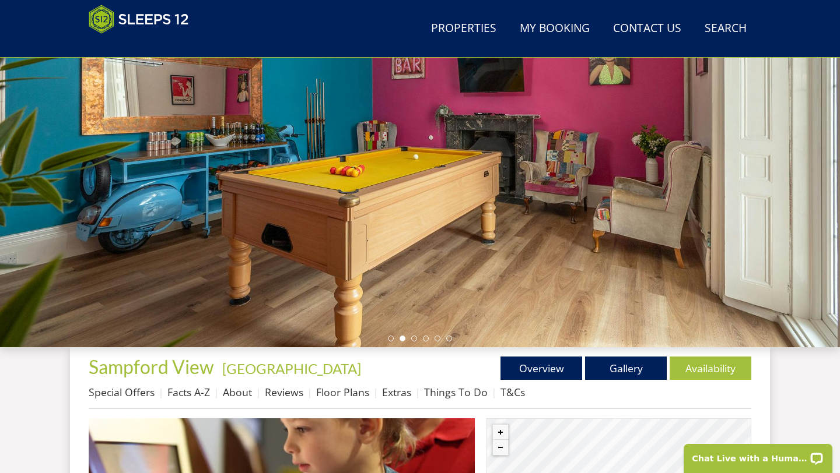
scroll to position [147, 0]
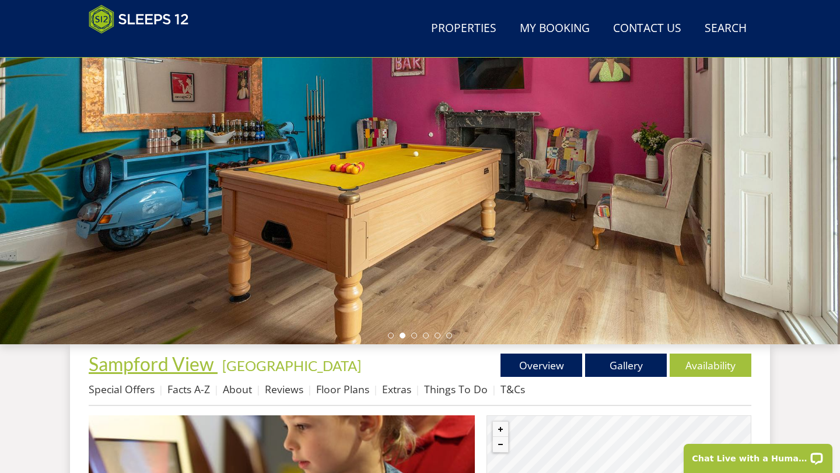
click at [122, 365] on span "Sampford View" at bounding box center [151, 364] width 125 height 23
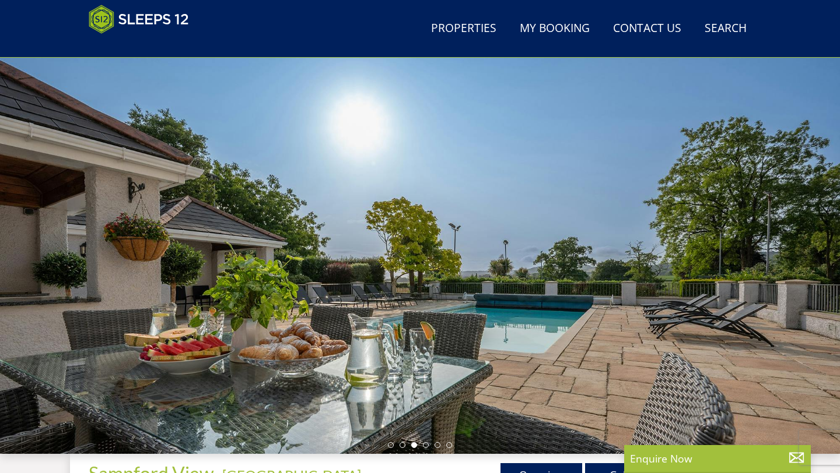
scroll to position [36, 0]
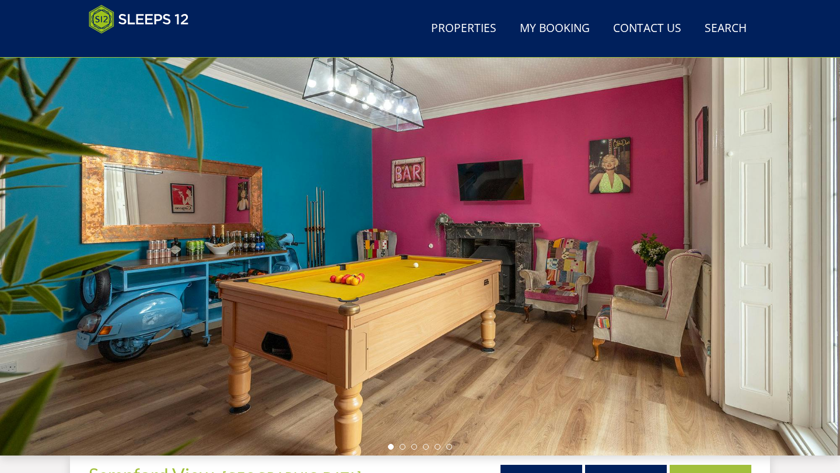
scroll to position [147, 0]
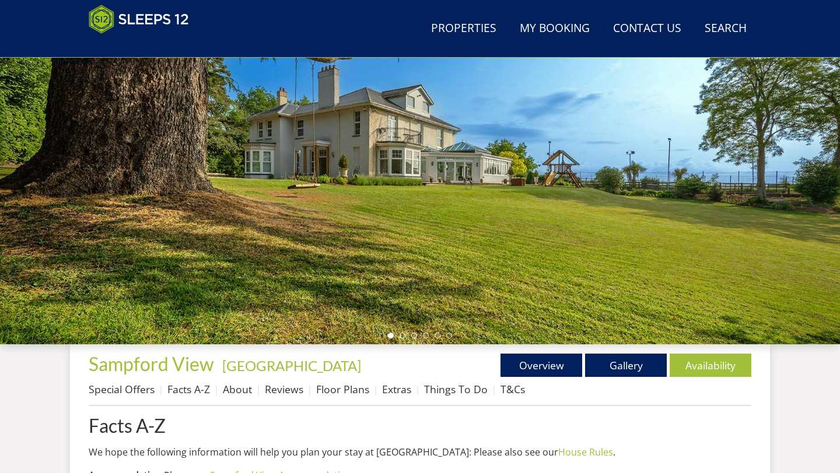
scroll to position [1338, 0]
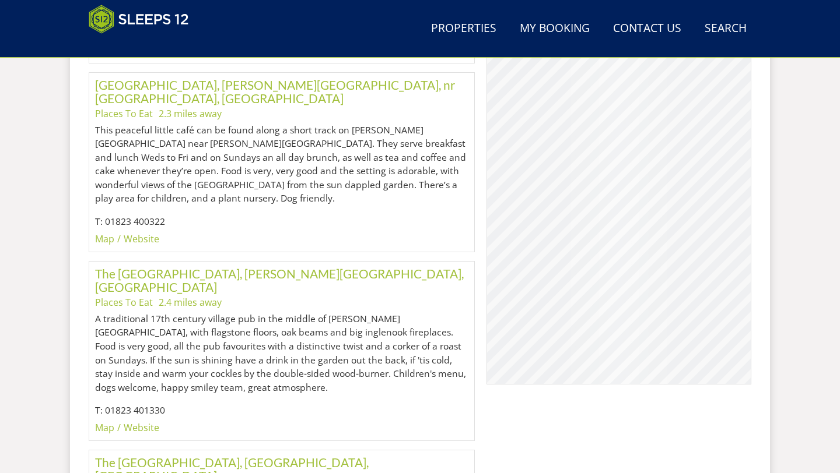
scroll to position [267, 0]
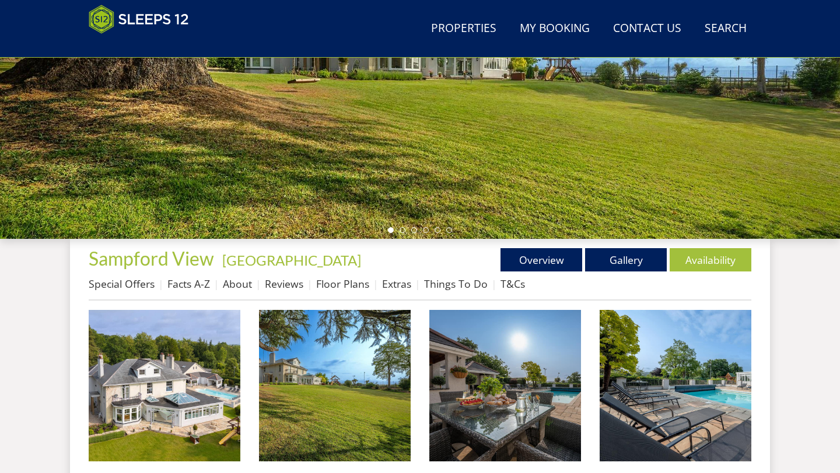
scroll to position [136, 0]
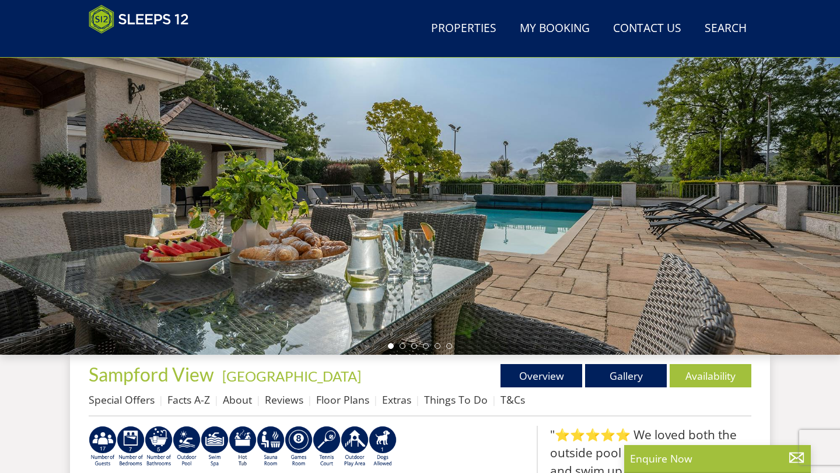
scroll to position [2808, 0]
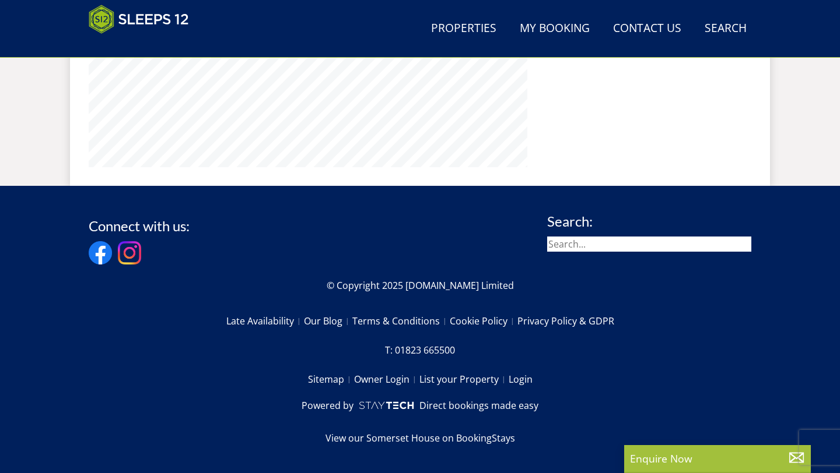
select select "12"
select select "6"
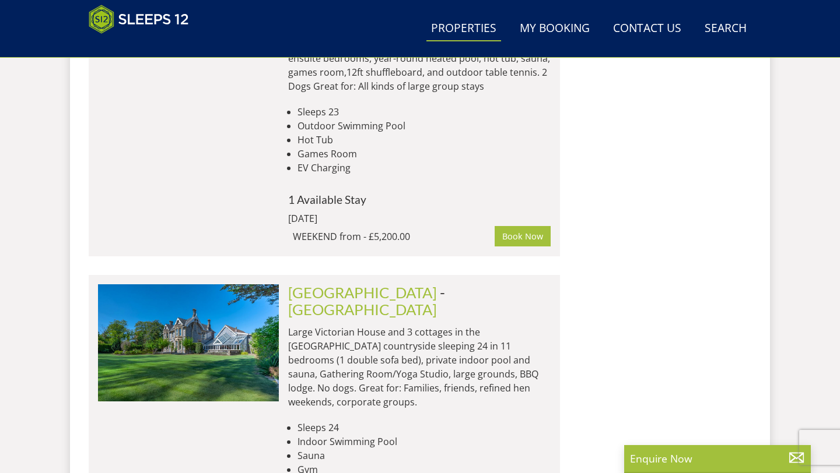
scroll to position [6575, 0]
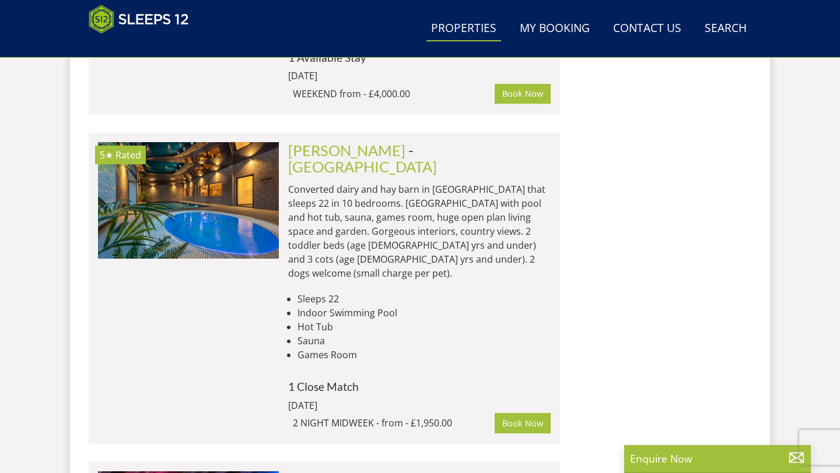
scroll to position [7629, 0]
